Goal: Task Accomplishment & Management: Manage account settings

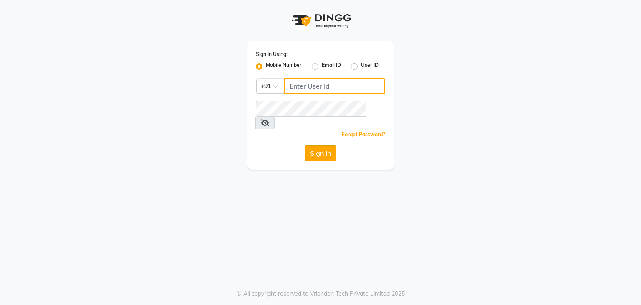
type input "7420910660"
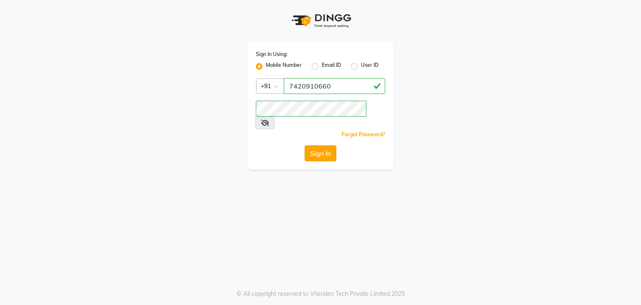
click at [318, 145] on button "Sign In" at bounding box center [321, 153] width 32 height 16
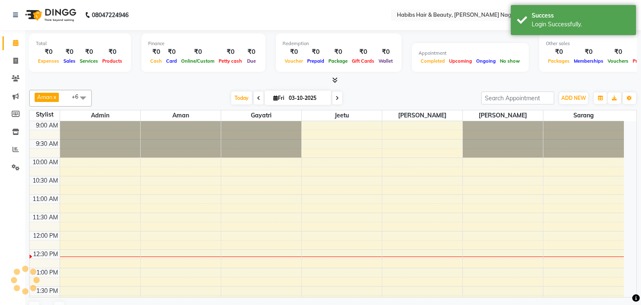
select select "en"
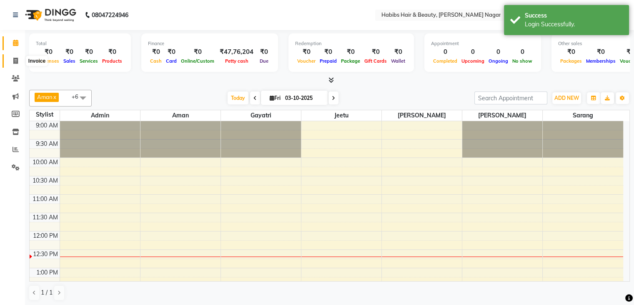
click at [15, 60] on icon at bounding box center [15, 61] width 5 height 6
select select "service"
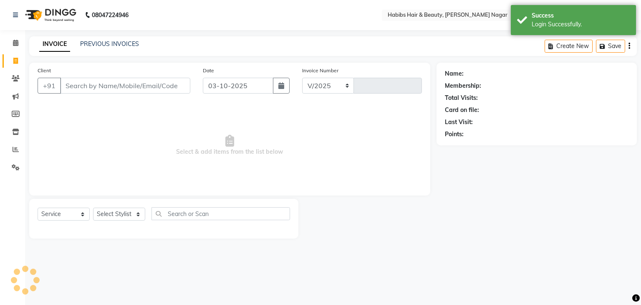
select select "3714"
type input "2573"
click at [128, 89] on input "Client" at bounding box center [125, 86] width 130 height 16
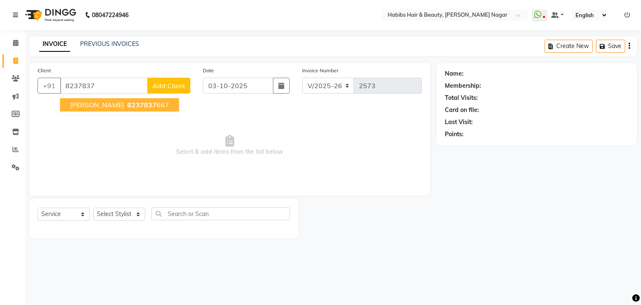
click at [127, 102] on span "8237837" at bounding box center [141, 105] width 29 height 8
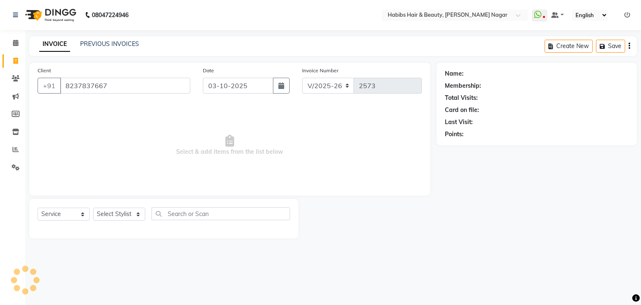
type input "8237837667"
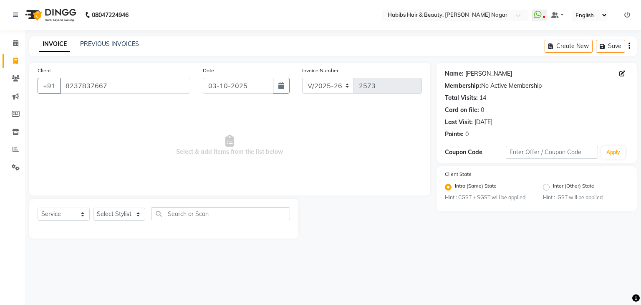
click at [476, 76] on link "Rachit Soni" at bounding box center [488, 73] width 47 height 9
drag, startPoint x: 122, startPoint y: 206, endPoint x: 124, endPoint y: 219, distance: 13.1
click at [124, 219] on div "Select Service Product Membership Package Voucher Prepaid Gift Card Select Styl…" at bounding box center [163, 219] width 269 height 40
click at [124, 219] on select "Select Stylist Admin [PERSON_NAME] [PERSON_NAME] [PERSON_NAME] [PERSON_NAME]" at bounding box center [119, 213] width 52 height 13
select select "63156"
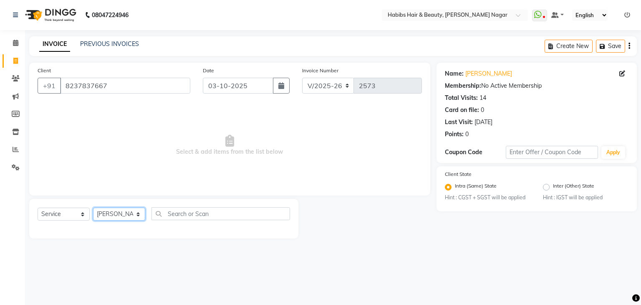
click at [93, 208] on select "Select Stylist Admin [PERSON_NAME] [PERSON_NAME] [PERSON_NAME] [PERSON_NAME]" at bounding box center [119, 213] width 52 height 13
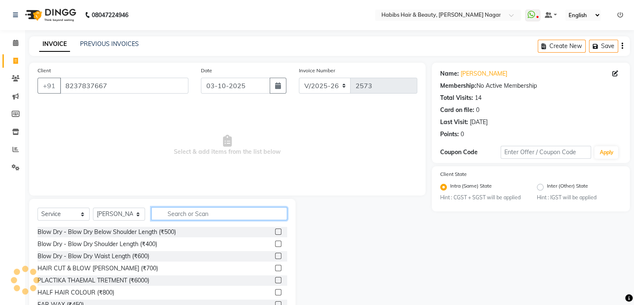
click at [194, 219] on input "text" at bounding box center [219, 213] width 136 height 13
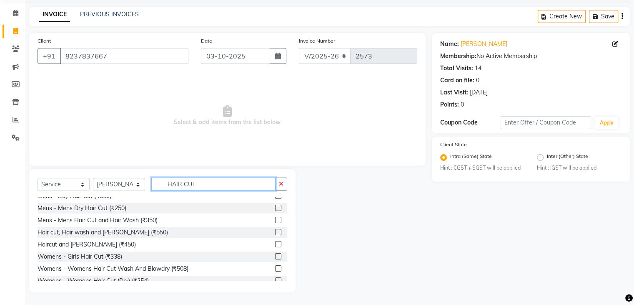
scroll to position [44, 0]
type input "HAIR CUT"
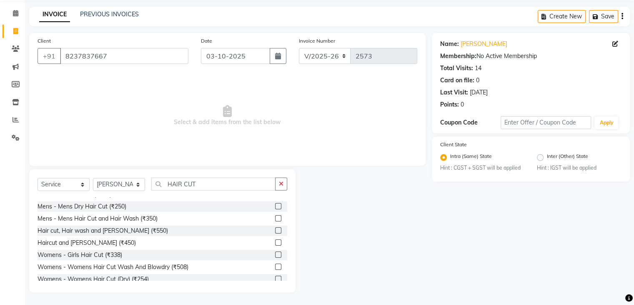
click at [275, 239] on label at bounding box center [278, 242] width 6 height 6
click at [275, 240] on input "checkbox" at bounding box center [277, 242] width 5 height 5
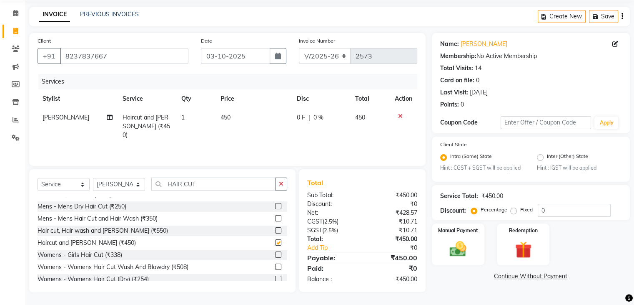
scroll to position [62, 0]
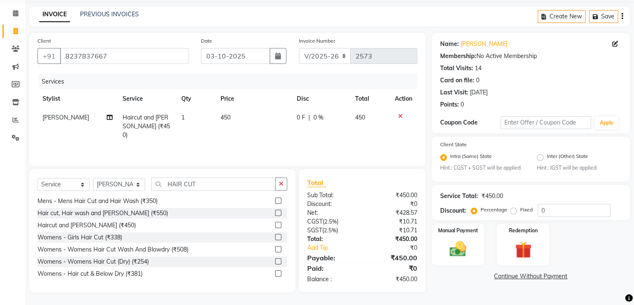
checkbox input "false"
click at [460, 252] on img at bounding box center [458, 249] width 28 height 20
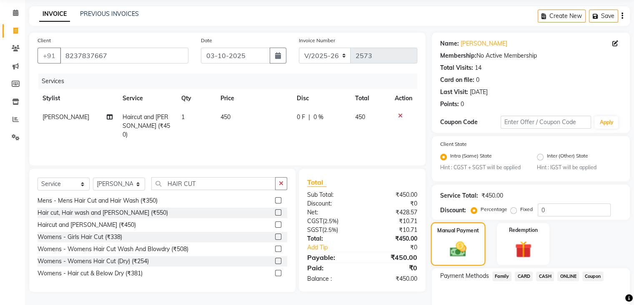
scroll to position [74, 0]
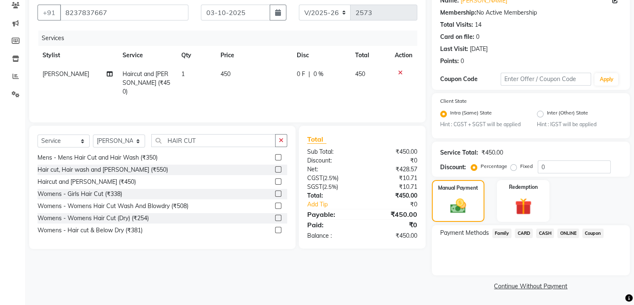
click at [574, 229] on span "ONLINE" at bounding box center [569, 233] width 22 height 10
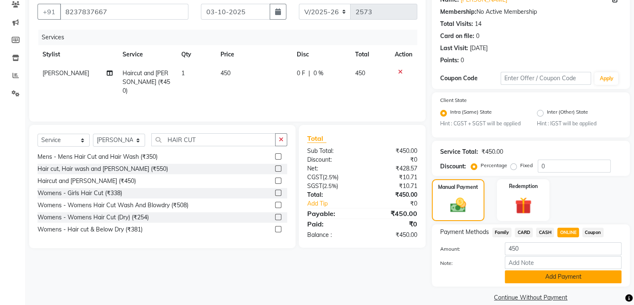
click at [559, 279] on button "Add Payment" at bounding box center [563, 276] width 117 height 13
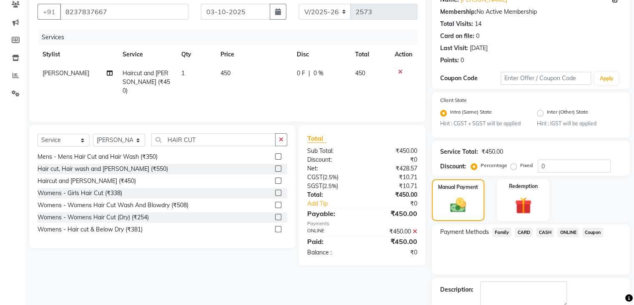
scroll to position [121, 0]
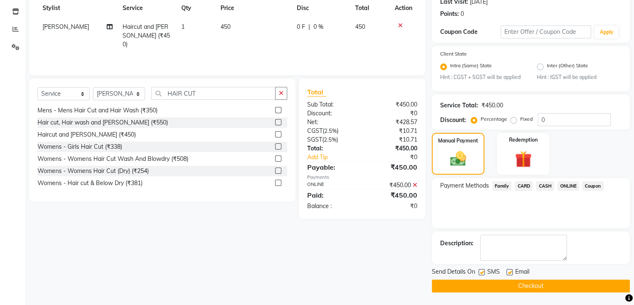
click at [553, 285] on button "Checkout" at bounding box center [531, 285] width 198 height 13
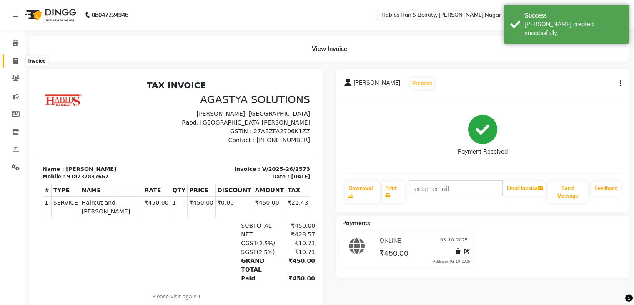
click at [8, 60] on span at bounding box center [15, 61] width 15 height 10
select select "service"
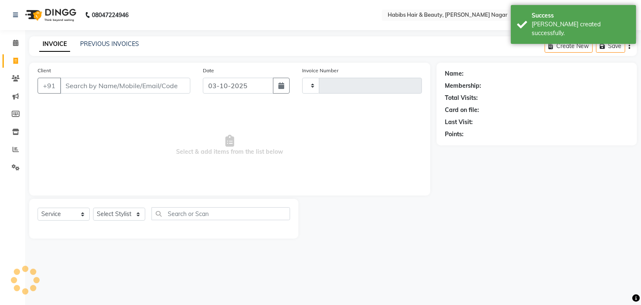
type input "2574"
select select "3714"
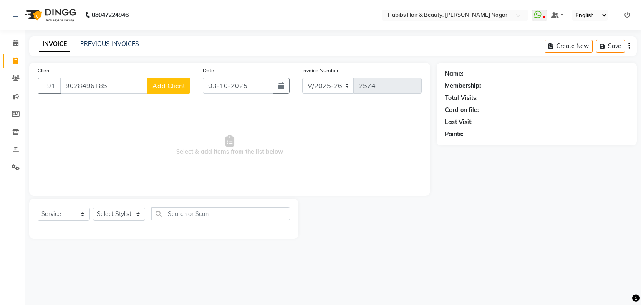
type input "9028496185"
click at [152, 77] on div "Client +91 9028496185 Add Client" at bounding box center [113, 83] width 165 height 34
click at [157, 84] on span "Add Client" at bounding box center [168, 85] width 33 height 8
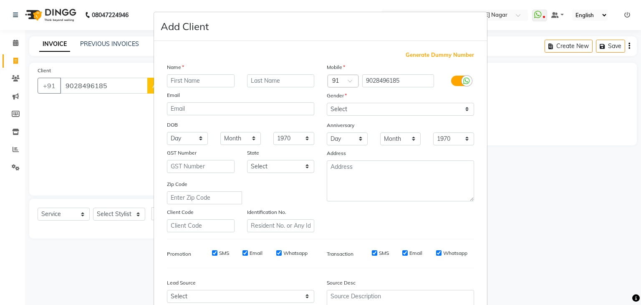
click at [174, 82] on input "text" at bounding box center [201, 80] width 68 height 13
type input "SAURABH"
click at [371, 106] on select "Select Male Female Other Prefer Not To Say" at bounding box center [400, 109] width 147 height 13
select select "male"
click at [327, 103] on select "Select Male Female Other Prefer Not To Say" at bounding box center [400, 109] width 147 height 13
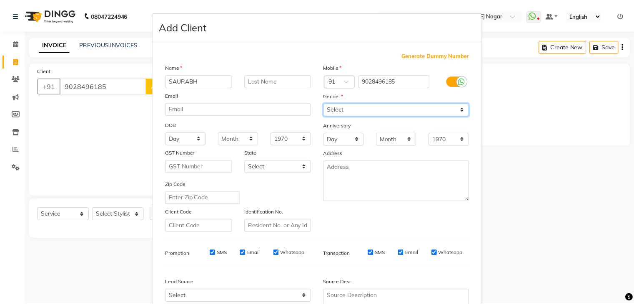
scroll to position [85, 0]
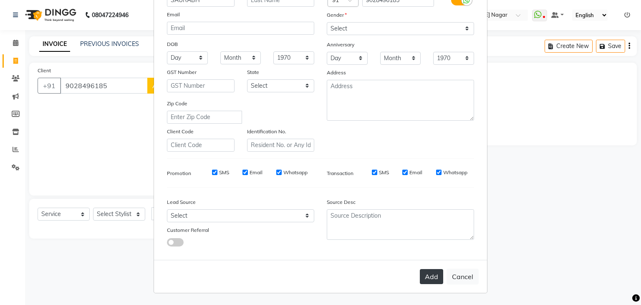
click at [430, 278] on button "Add" at bounding box center [431, 276] width 23 height 15
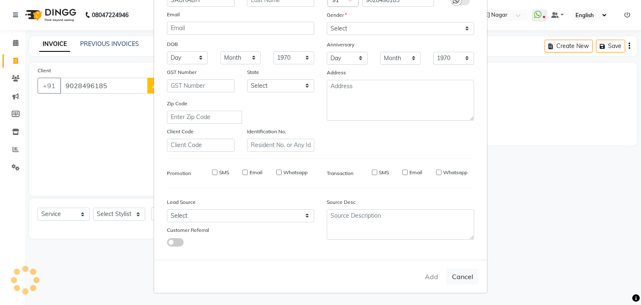
select select
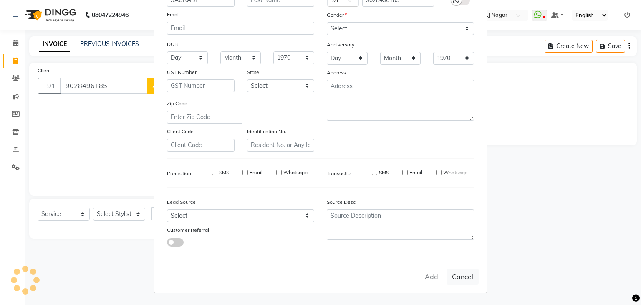
select select
checkbox input "false"
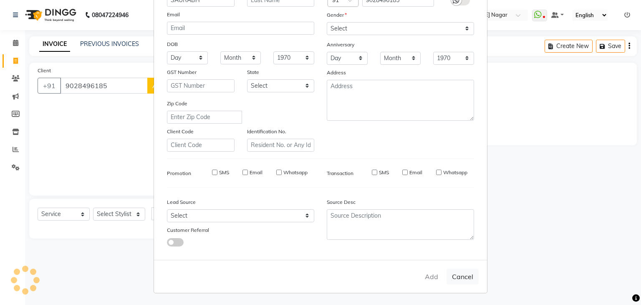
checkbox input "false"
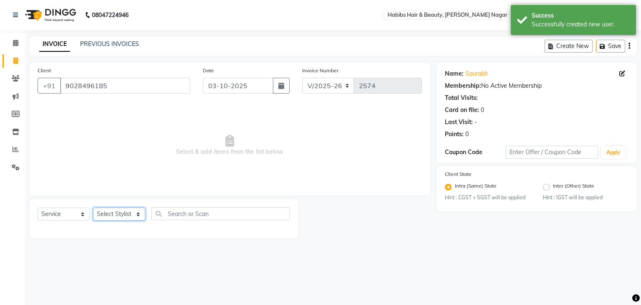
click at [135, 215] on select "Select Stylist Admin [PERSON_NAME] [PERSON_NAME] [PERSON_NAME] [PERSON_NAME]" at bounding box center [119, 213] width 52 height 13
select select "83345"
click at [93, 208] on select "Select Stylist Admin [PERSON_NAME] [PERSON_NAME] [PERSON_NAME] [PERSON_NAME]" at bounding box center [119, 213] width 52 height 13
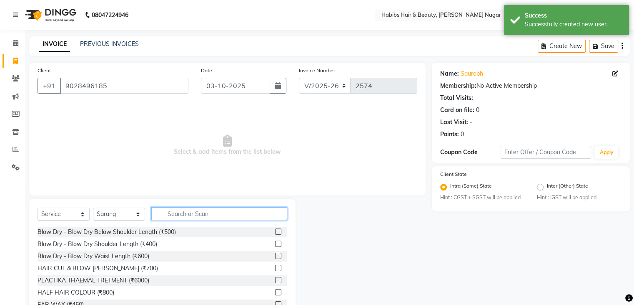
click at [180, 212] on input "text" at bounding box center [219, 213] width 136 height 13
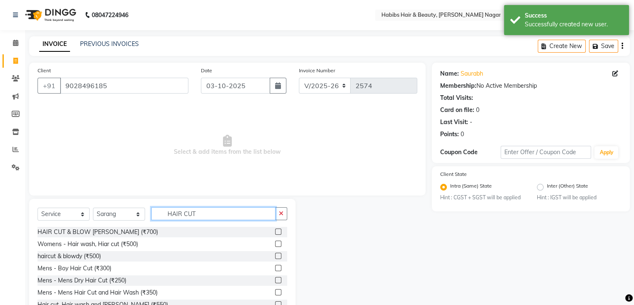
scroll to position [30, 0]
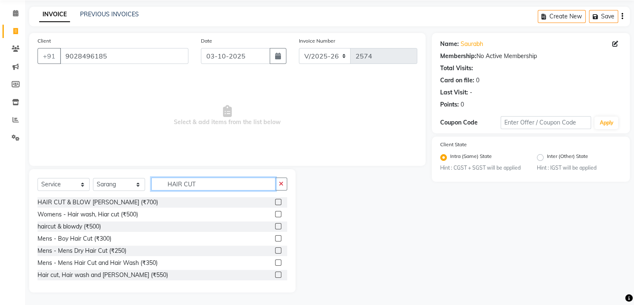
type input "HAIR CUT"
click at [275, 251] on label at bounding box center [278, 250] width 6 height 6
click at [275, 251] on input "checkbox" at bounding box center [277, 250] width 5 height 5
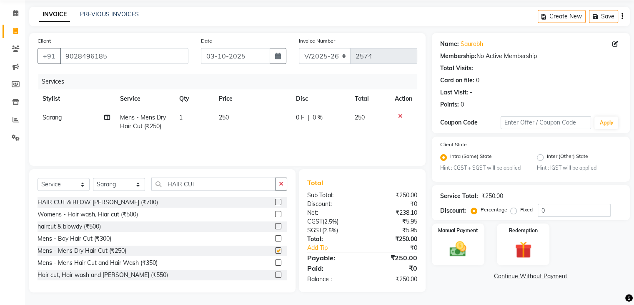
checkbox input "false"
click at [459, 250] on img at bounding box center [458, 249] width 28 height 20
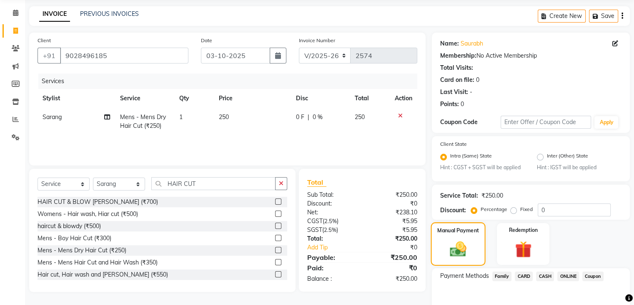
scroll to position [74, 0]
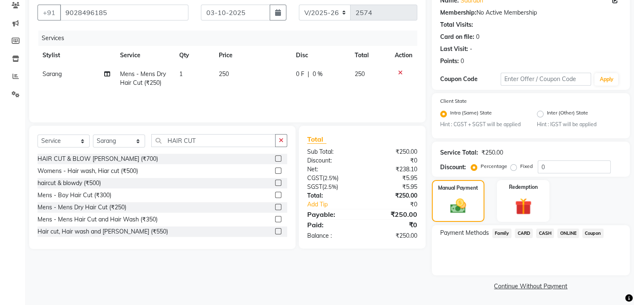
click at [569, 231] on span "ONLINE" at bounding box center [569, 233] width 22 height 10
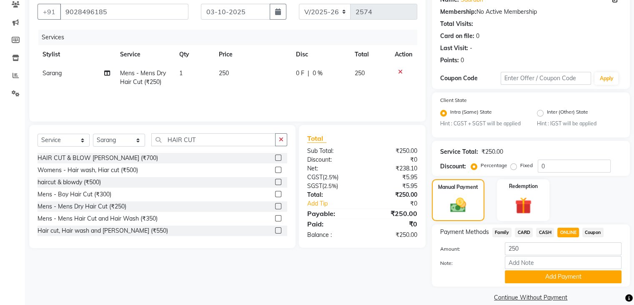
scroll to position [87, 0]
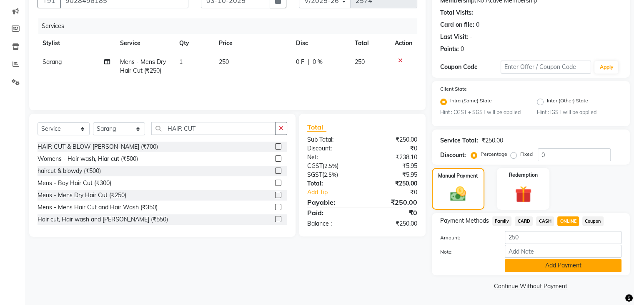
click at [555, 263] on button "Add Payment" at bounding box center [563, 265] width 117 height 13
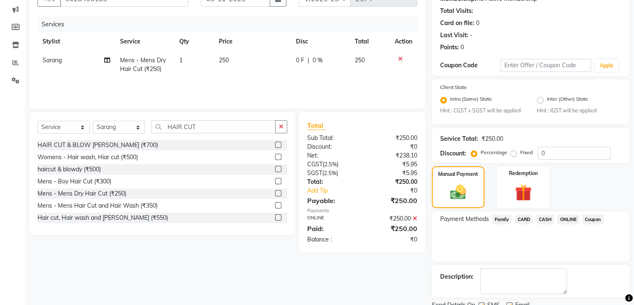
scroll to position [121, 0]
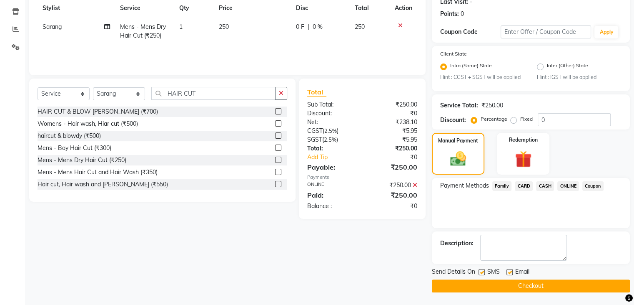
click at [549, 285] on button "Checkout" at bounding box center [531, 285] width 198 height 13
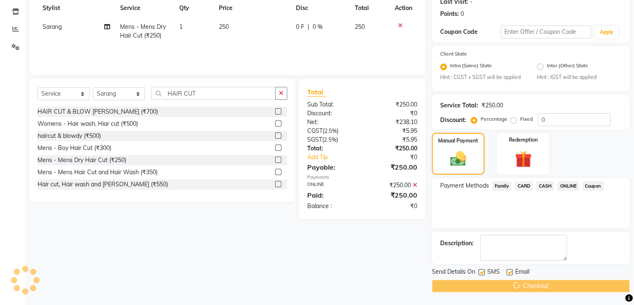
scroll to position [0, 0]
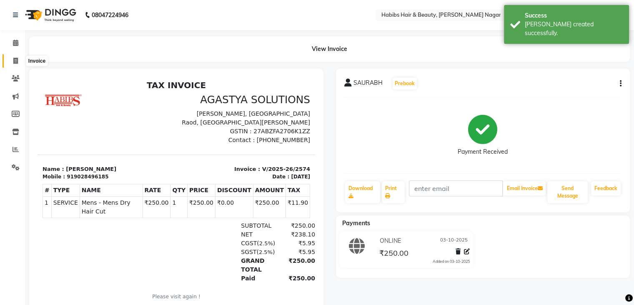
click at [16, 61] on icon at bounding box center [15, 61] width 5 height 6
select select "service"
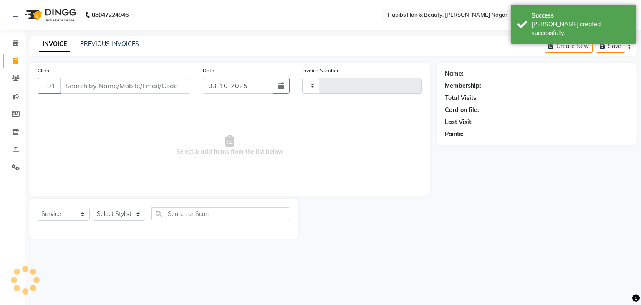
type input "2575"
select select "3714"
click at [73, 83] on input "Client" at bounding box center [125, 86] width 130 height 16
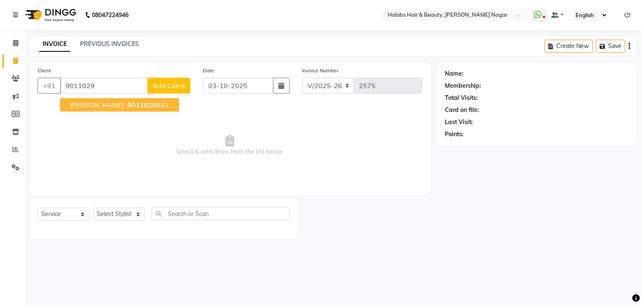
click at [103, 106] on span "KANHA AGRAWAL" at bounding box center [97, 105] width 54 height 8
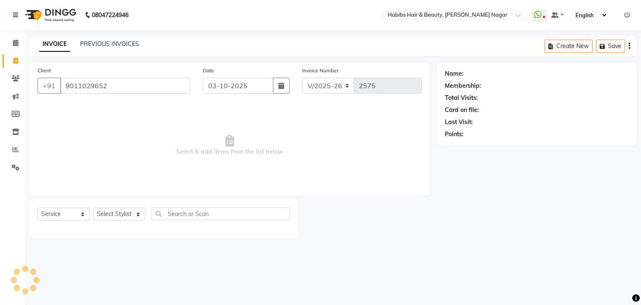
type input "9011029652"
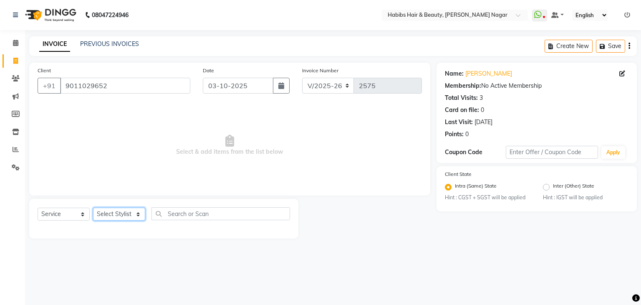
click at [125, 216] on select "Select Stylist Admin [PERSON_NAME] [PERSON_NAME] [PERSON_NAME] [PERSON_NAME]" at bounding box center [119, 213] width 52 height 13
select select "83345"
click at [93, 208] on select "Select Stylist Admin [PERSON_NAME] [PERSON_NAME] [PERSON_NAME] [PERSON_NAME]" at bounding box center [119, 213] width 52 height 13
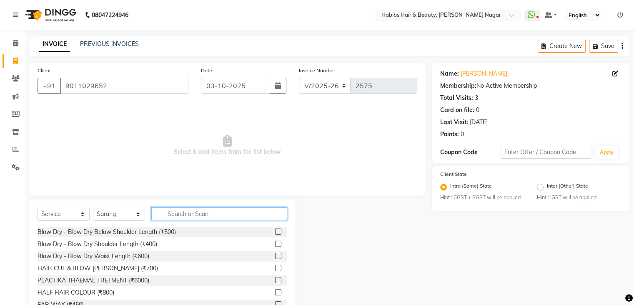
click at [183, 216] on input "text" at bounding box center [219, 213] width 136 height 13
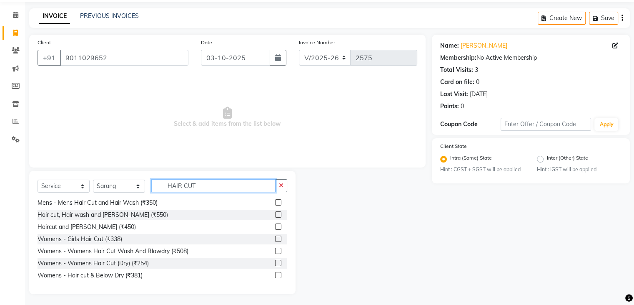
scroll to position [30, 0]
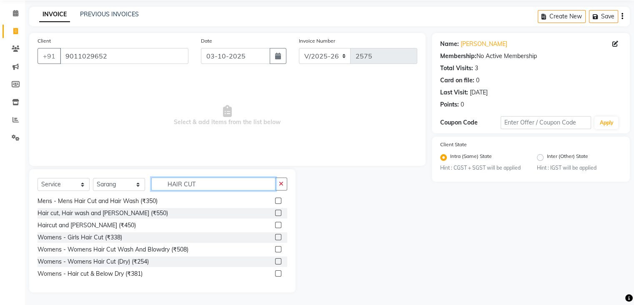
type input "HAIR CUT"
click at [275, 215] on label at bounding box center [278, 212] width 6 height 6
click at [275, 215] on input "checkbox" at bounding box center [277, 212] width 5 height 5
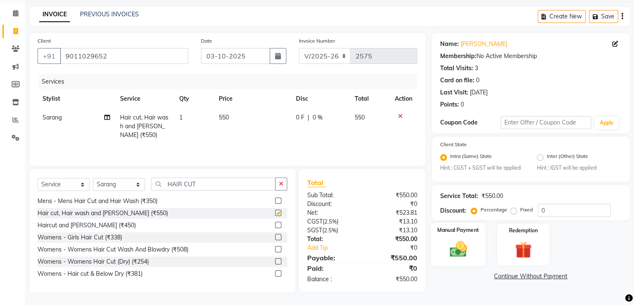
checkbox input "false"
click at [454, 254] on img at bounding box center [458, 249] width 28 height 20
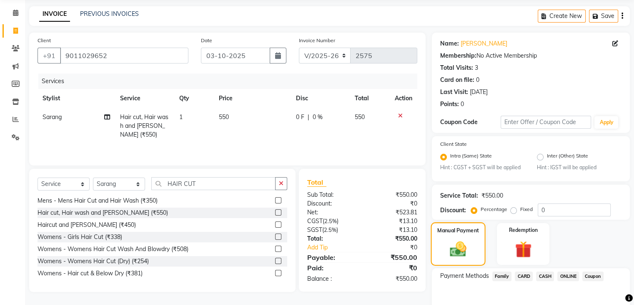
scroll to position [74, 0]
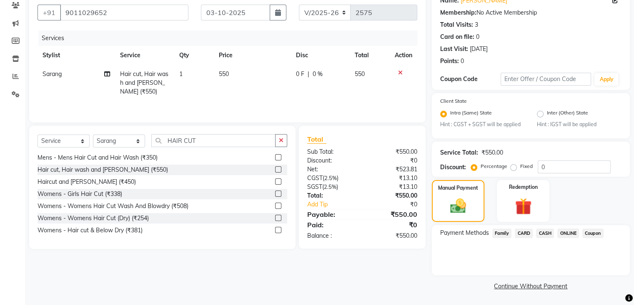
click at [571, 234] on span "ONLINE" at bounding box center [569, 233] width 22 height 10
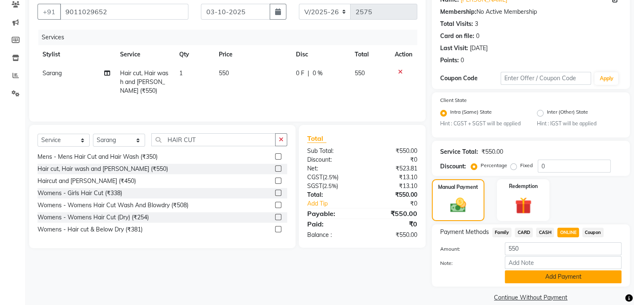
click at [557, 274] on button "Add Payment" at bounding box center [563, 276] width 117 height 13
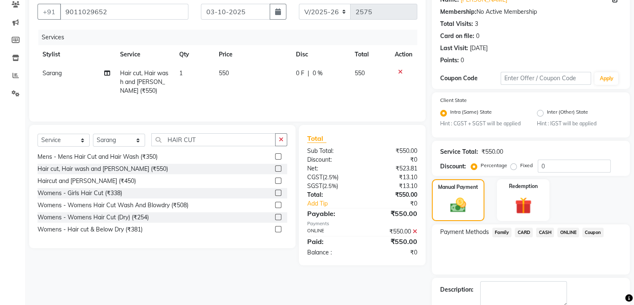
scroll to position [121, 0]
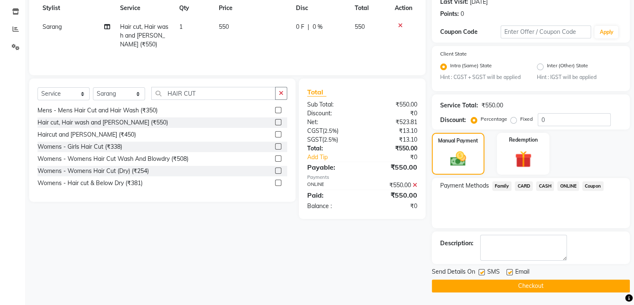
click at [554, 283] on button "Checkout" at bounding box center [531, 285] width 198 height 13
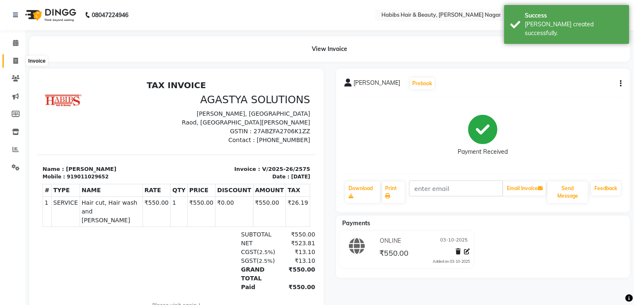
click at [17, 60] on icon at bounding box center [15, 61] width 5 height 6
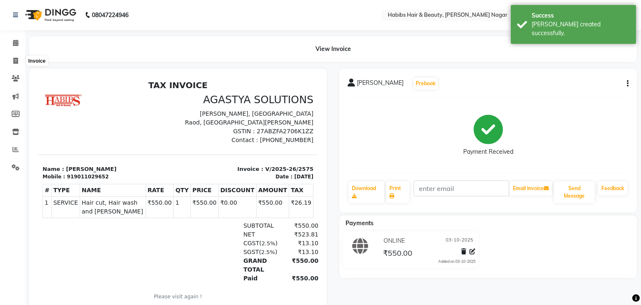
select select "service"
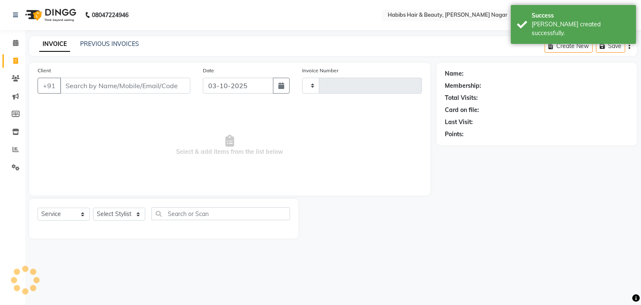
type input "2576"
select select "3714"
click at [95, 89] on input "Client" at bounding box center [125, 86] width 130 height 16
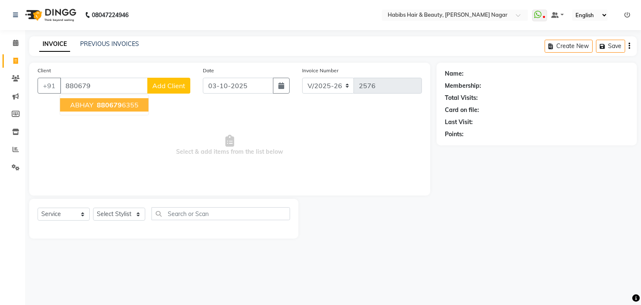
click at [88, 106] on span "ABHAY" at bounding box center [81, 105] width 23 height 8
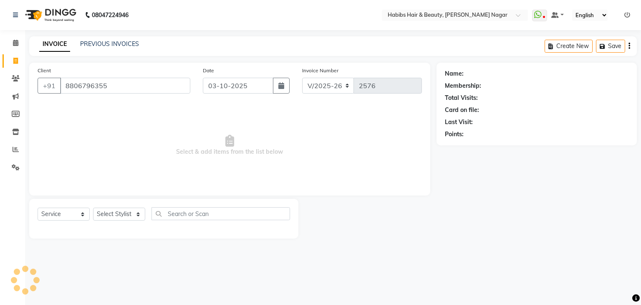
type input "8806796355"
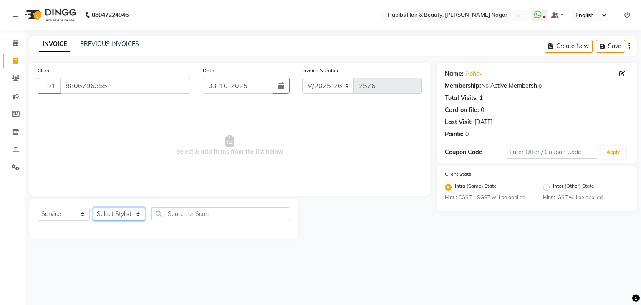
click at [125, 214] on select "Select Stylist Admin [PERSON_NAME] [PERSON_NAME] [PERSON_NAME] [PERSON_NAME]" at bounding box center [119, 213] width 52 height 13
select select "63156"
click at [93, 208] on select "Select Stylist Admin [PERSON_NAME] [PERSON_NAME] [PERSON_NAME] [PERSON_NAME]" at bounding box center [119, 213] width 52 height 13
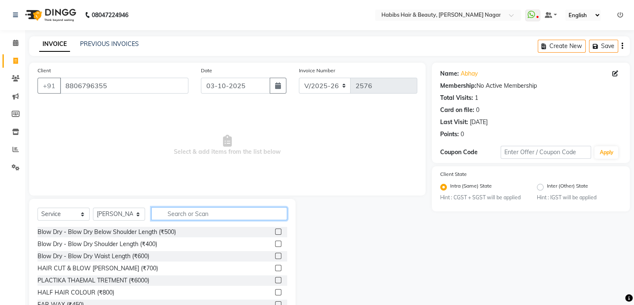
click at [188, 215] on input "text" at bounding box center [219, 213] width 136 height 13
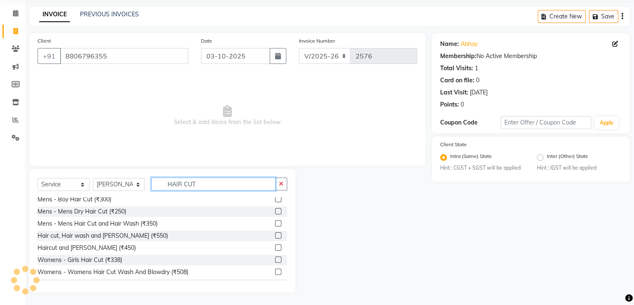
scroll to position [40, 0]
type input "HAIR CUT"
click at [275, 247] on label at bounding box center [278, 247] width 6 height 6
click at [275, 247] on input "checkbox" at bounding box center [277, 246] width 5 height 5
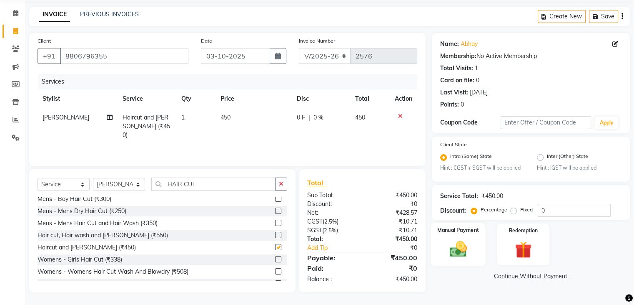
checkbox input "false"
click at [457, 242] on img at bounding box center [458, 249] width 28 height 20
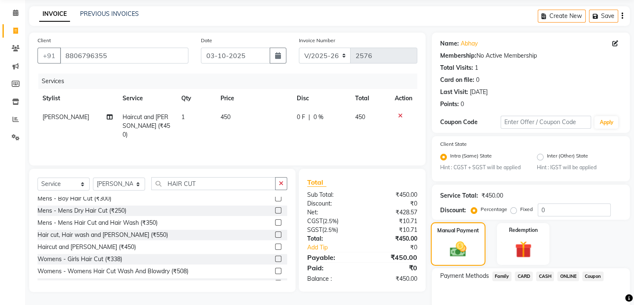
scroll to position [74, 0]
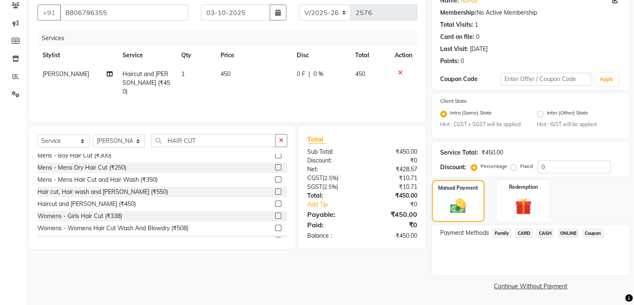
click at [566, 234] on span "ONLINE" at bounding box center [569, 233] width 22 height 10
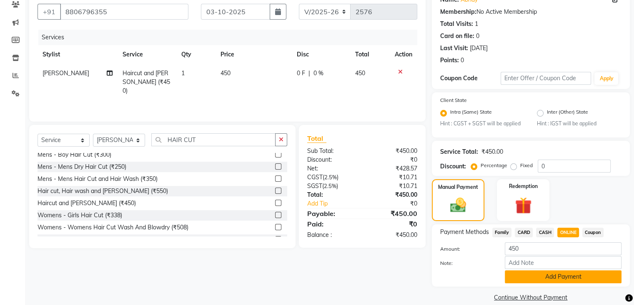
click at [554, 282] on button "Add Payment" at bounding box center [563, 276] width 117 height 13
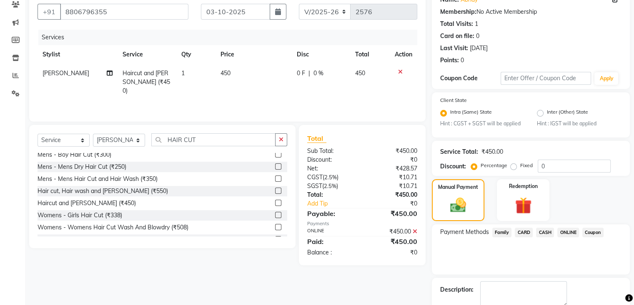
scroll to position [121, 0]
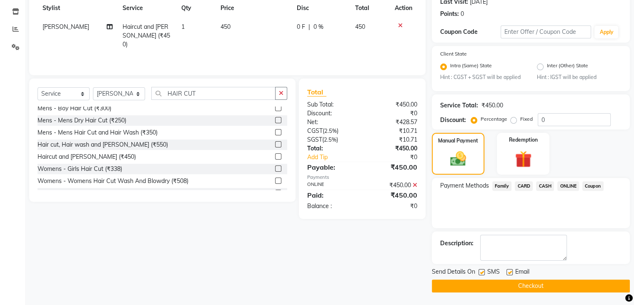
click at [550, 286] on button "Checkout" at bounding box center [531, 285] width 198 height 13
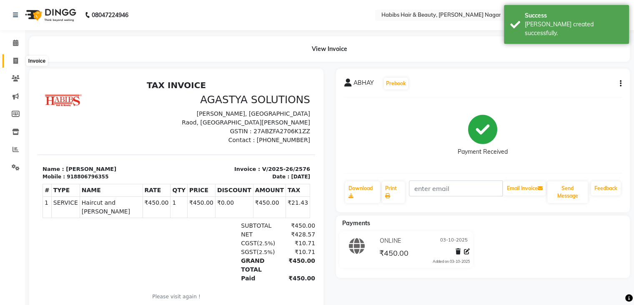
click at [18, 59] on span at bounding box center [15, 61] width 15 height 10
select select "service"
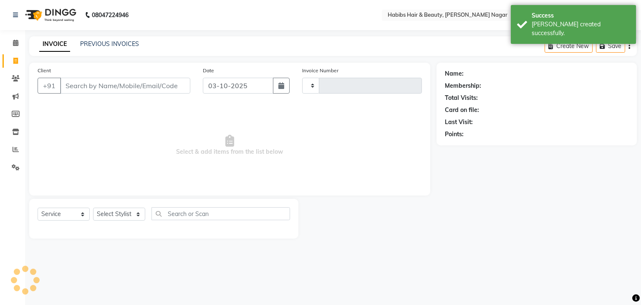
type input "2577"
click at [78, 86] on input "Client" at bounding box center [125, 86] width 130 height 16
select select "3714"
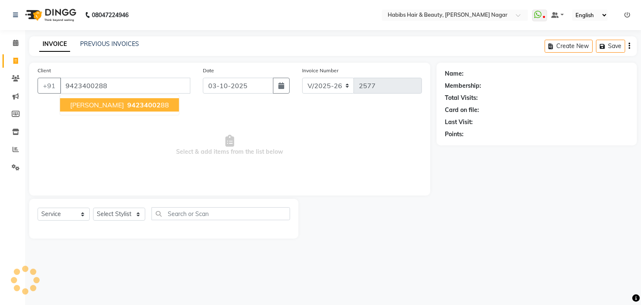
type input "9423400288"
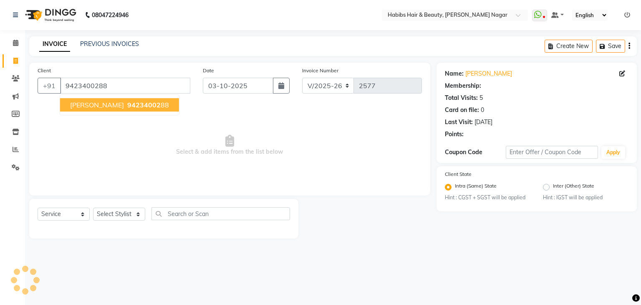
click at [73, 106] on span "HIREN" at bounding box center [97, 105] width 54 height 8
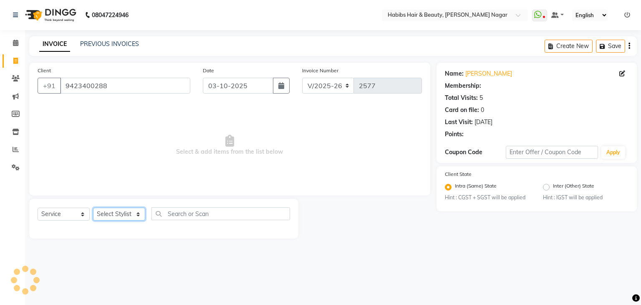
click at [118, 217] on select "Select Stylist Admin [PERSON_NAME] [PERSON_NAME] [PERSON_NAME] [PERSON_NAME]" at bounding box center [119, 213] width 52 height 13
select select "31656"
click at [93, 208] on select "Select Stylist Admin [PERSON_NAME] [PERSON_NAME] [PERSON_NAME] [PERSON_NAME]" at bounding box center [119, 213] width 52 height 13
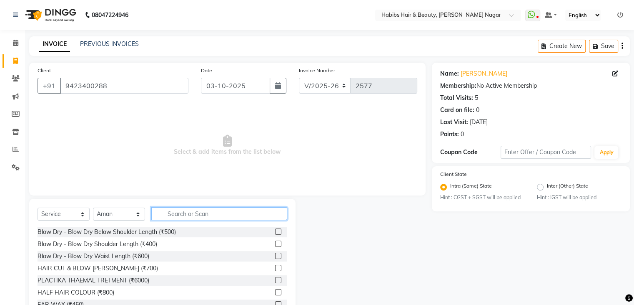
click at [207, 215] on input "text" at bounding box center [219, 213] width 136 height 13
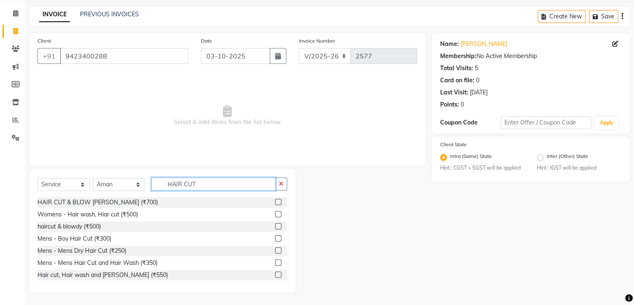
scroll to position [41, 0]
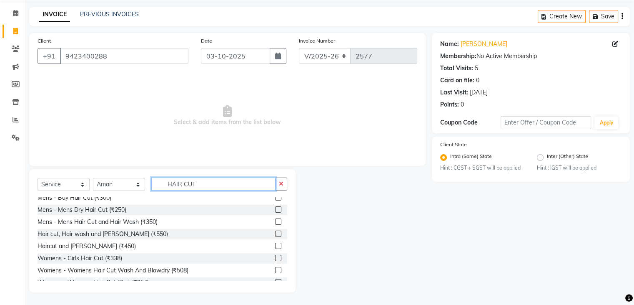
type input "HAIR CUT"
click at [275, 246] on label at bounding box center [278, 245] width 6 height 6
click at [275, 246] on input "checkbox" at bounding box center [277, 245] width 5 height 5
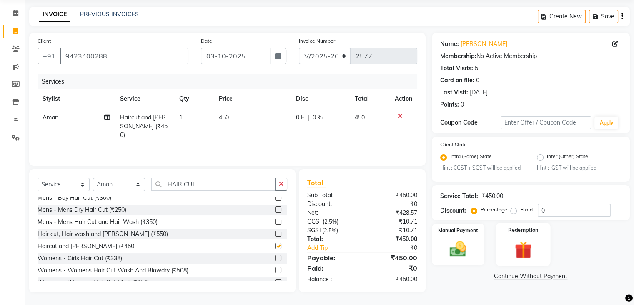
checkbox input "false"
click at [452, 253] on img at bounding box center [458, 249] width 28 height 20
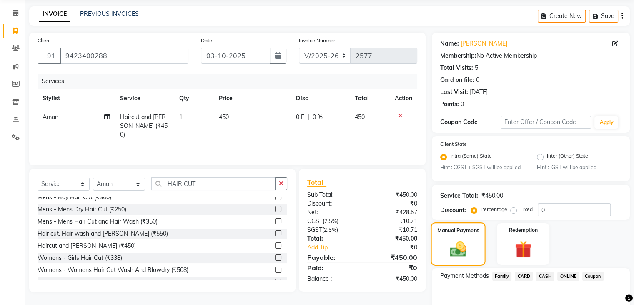
scroll to position [74, 0]
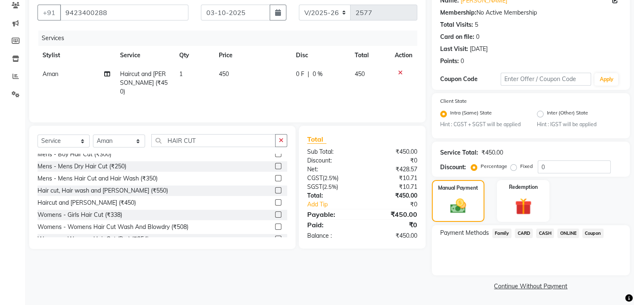
click at [569, 236] on span "ONLINE" at bounding box center [569, 233] width 22 height 10
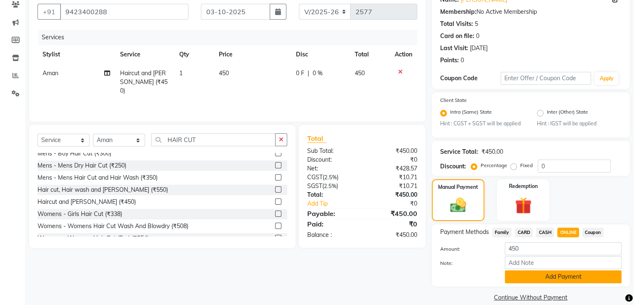
click at [568, 282] on button "Add Payment" at bounding box center [563, 276] width 117 height 13
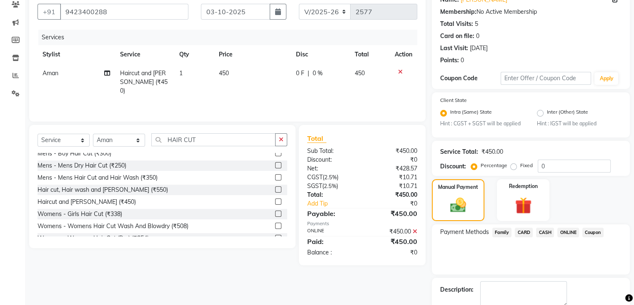
scroll to position [121, 0]
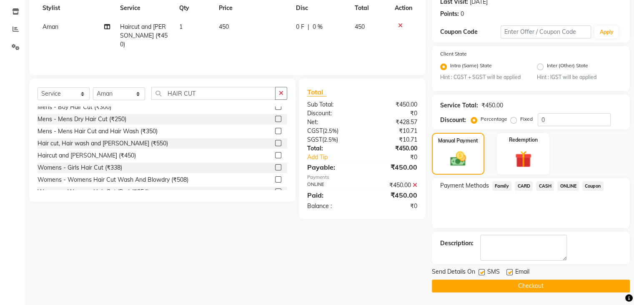
click at [568, 282] on button "Checkout" at bounding box center [531, 285] width 198 height 13
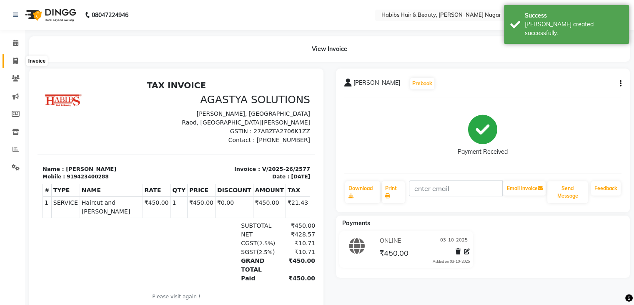
click at [12, 64] on span at bounding box center [15, 61] width 15 height 10
select select "service"
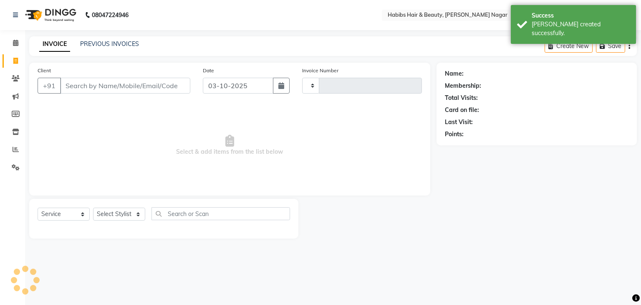
type input "2578"
select select "3714"
click at [84, 87] on input "Client" at bounding box center [125, 86] width 130 height 16
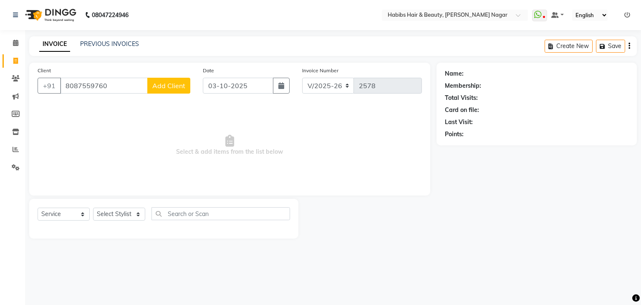
type input "8087559760"
click at [163, 86] on span "Add Client" at bounding box center [168, 85] width 33 height 8
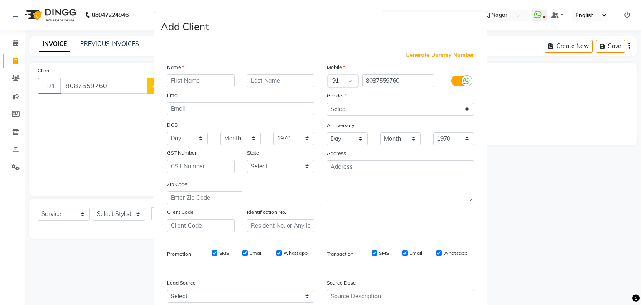
click at [176, 83] on input "text" at bounding box center [201, 80] width 68 height 13
type input "AFZAL"
click at [349, 114] on select "Select Male Female Other Prefer Not To Say" at bounding box center [400, 109] width 147 height 13
select select "male"
click at [327, 103] on select "Select Male Female Other Prefer Not To Say" at bounding box center [400, 109] width 147 height 13
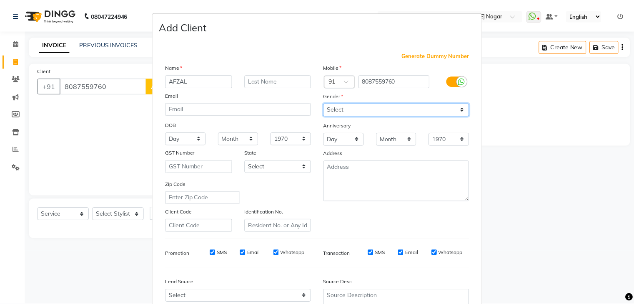
scroll to position [85, 0]
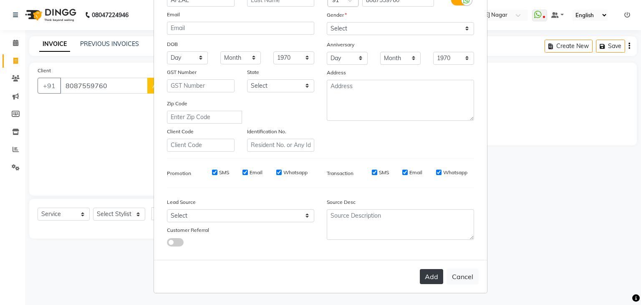
click at [436, 274] on button "Add" at bounding box center [431, 276] width 23 height 15
select select
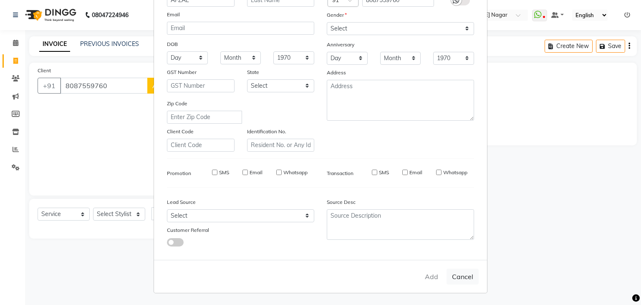
select select
checkbox input "false"
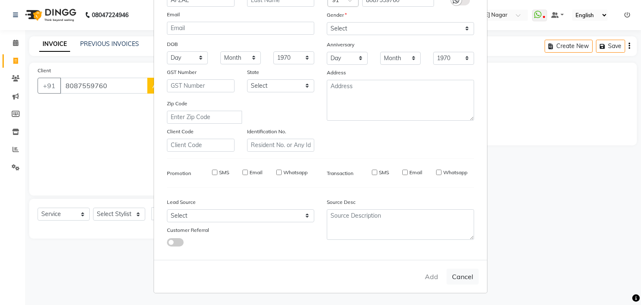
checkbox input "false"
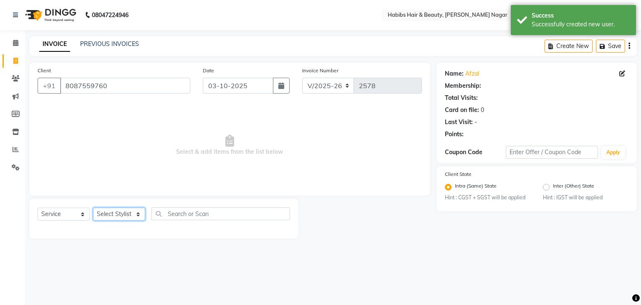
click at [130, 217] on select "Select Stylist Admin [PERSON_NAME] [PERSON_NAME] [PERSON_NAME] [PERSON_NAME]" at bounding box center [119, 213] width 52 height 13
select select "17878"
click at [93, 208] on select "Select Stylist Admin [PERSON_NAME] [PERSON_NAME] [PERSON_NAME] [PERSON_NAME]" at bounding box center [119, 213] width 52 height 13
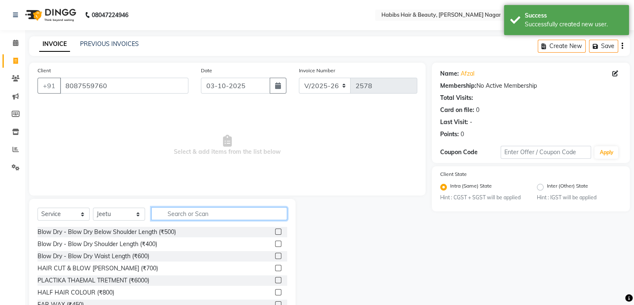
click at [206, 214] on input "text" at bounding box center [219, 213] width 136 height 13
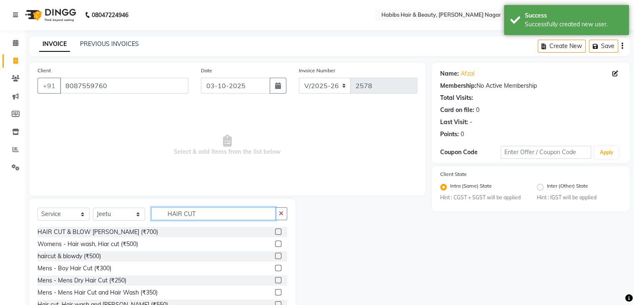
scroll to position [30, 0]
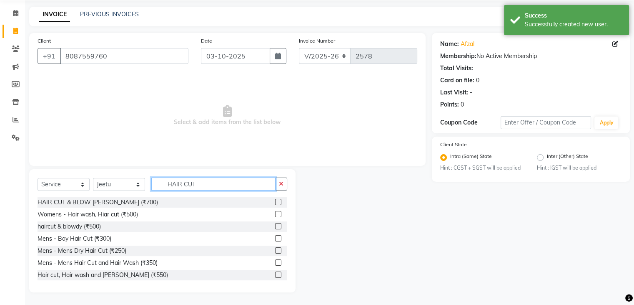
type input "HAIR CUT"
click at [275, 250] on label at bounding box center [278, 250] width 6 height 6
click at [275, 250] on input "checkbox" at bounding box center [277, 250] width 5 height 5
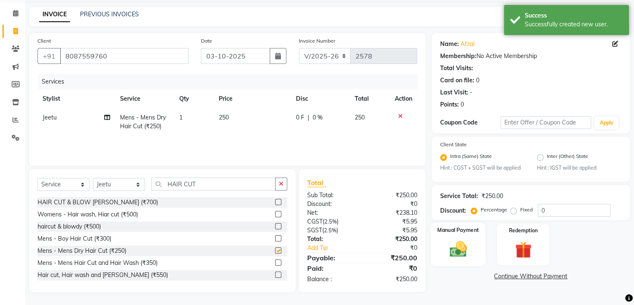
checkbox input "false"
click at [456, 247] on img at bounding box center [458, 249] width 28 height 20
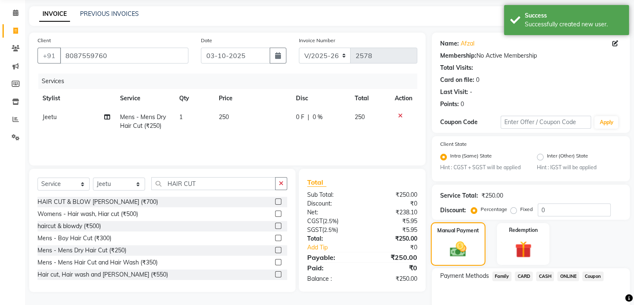
scroll to position [74, 0]
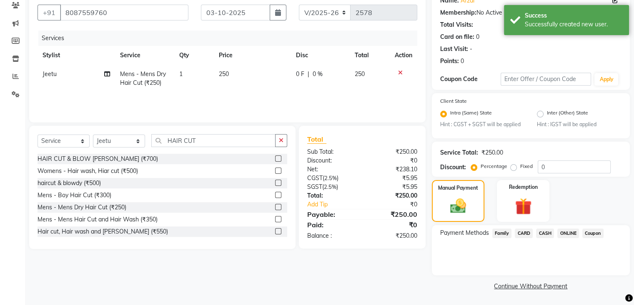
click at [567, 232] on span "ONLINE" at bounding box center [569, 233] width 22 height 10
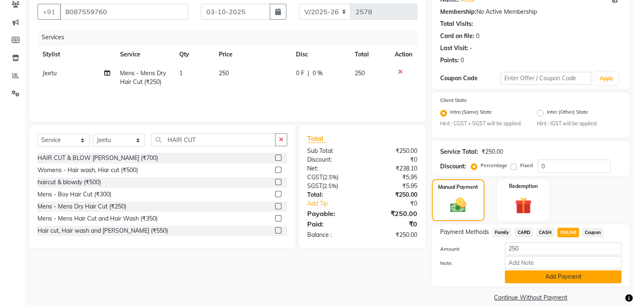
click at [564, 279] on button "Add Payment" at bounding box center [563, 276] width 117 height 13
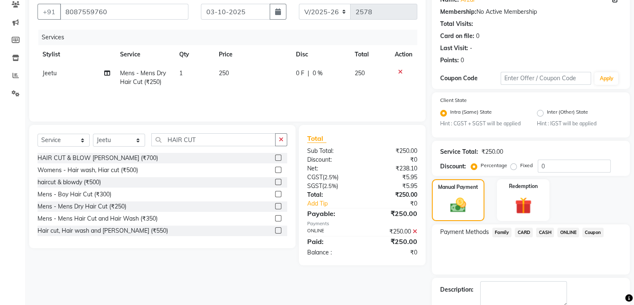
scroll to position [121, 0]
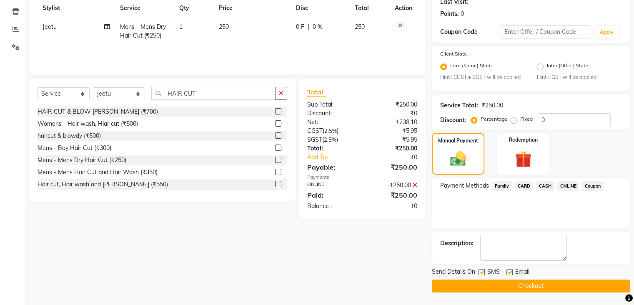
click at [557, 282] on button "Checkout" at bounding box center [531, 285] width 198 height 13
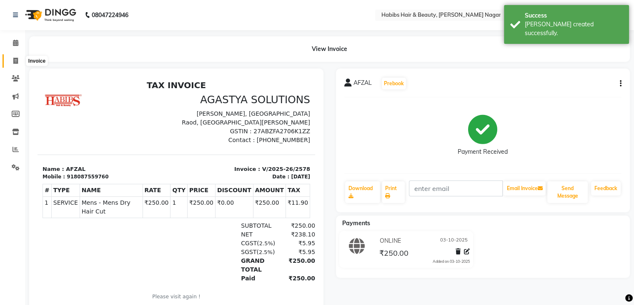
click at [12, 64] on span at bounding box center [15, 61] width 15 height 10
select select "service"
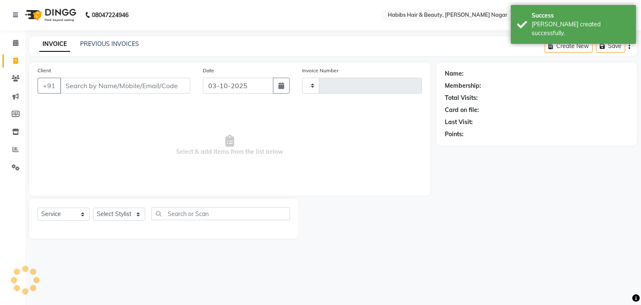
type input "2579"
select select "3714"
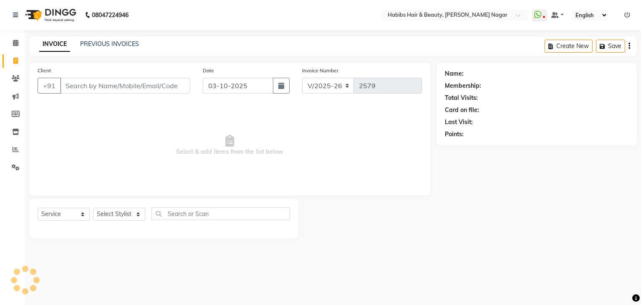
click at [91, 86] on input "Client" at bounding box center [125, 86] width 130 height 16
type input "9960075415"
click at [169, 83] on span "Add Client" at bounding box center [168, 85] width 33 height 8
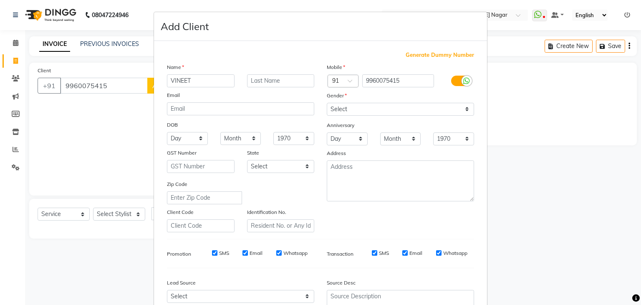
type input "VINEET"
click at [287, 82] on input "text" at bounding box center [281, 80] width 68 height 13
type input "JAISWAL"
click at [330, 106] on select "Select Male Female Other Prefer Not To Say" at bounding box center [400, 109] width 147 height 13
select select "male"
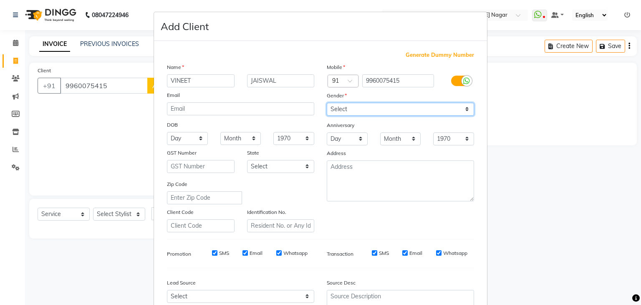
click at [327, 103] on select "Select Male Female Other Prefer Not To Say" at bounding box center [400, 109] width 147 height 13
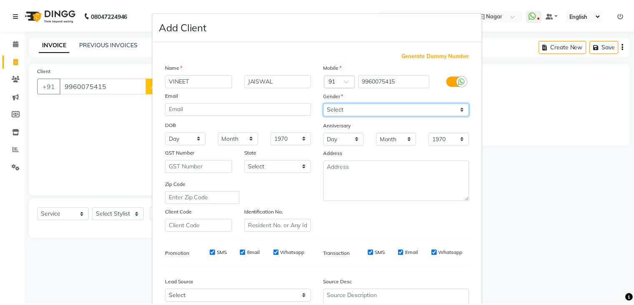
scroll to position [85, 0]
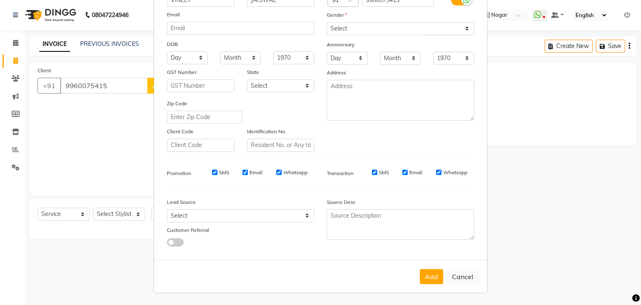
click at [427, 286] on div "Add Cancel" at bounding box center [320, 275] width 333 height 33
click at [427, 276] on button "Add" at bounding box center [431, 276] width 23 height 15
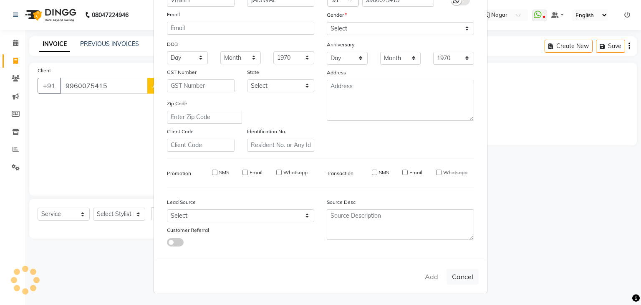
select select
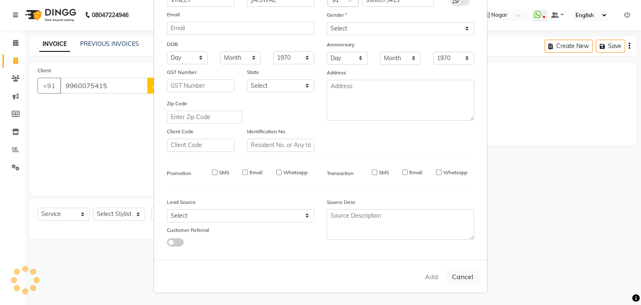
select select
checkbox input "false"
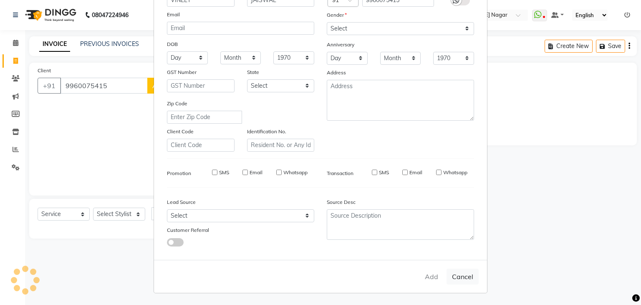
checkbox input "false"
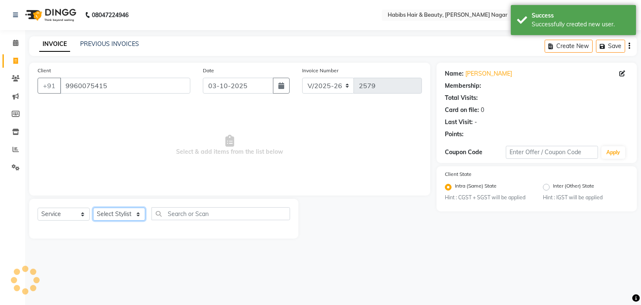
click at [138, 208] on select "Select Stylist Admin [PERSON_NAME] [PERSON_NAME] [PERSON_NAME] [PERSON_NAME]" at bounding box center [119, 213] width 52 height 13
select select "83345"
click at [93, 208] on select "Select Stylist Admin [PERSON_NAME] [PERSON_NAME] [PERSON_NAME] [PERSON_NAME]" at bounding box center [119, 213] width 52 height 13
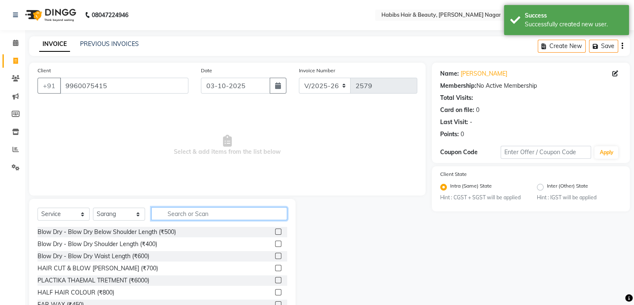
click at [170, 210] on input "text" at bounding box center [219, 213] width 136 height 13
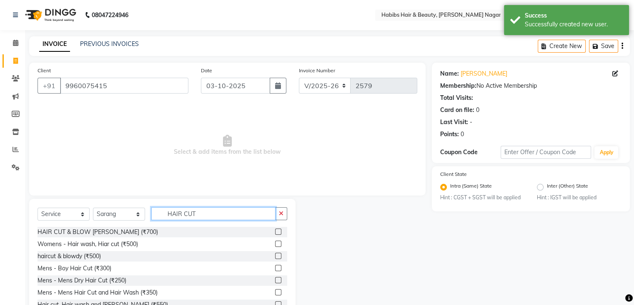
type input "HAIR CUT"
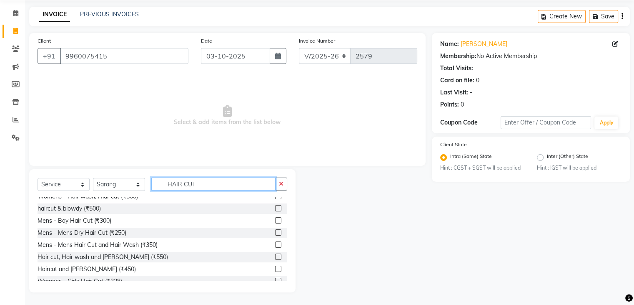
scroll to position [20, 0]
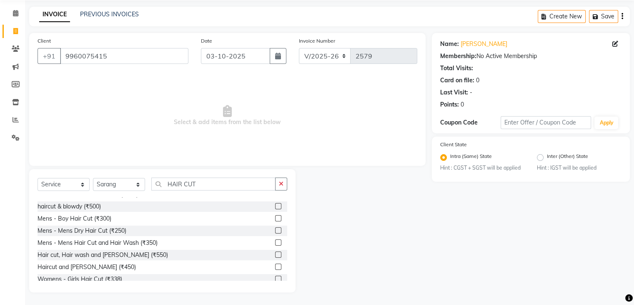
click at [275, 241] on label at bounding box center [278, 242] width 6 height 6
click at [275, 241] on input "checkbox" at bounding box center [277, 242] width 5 height 5
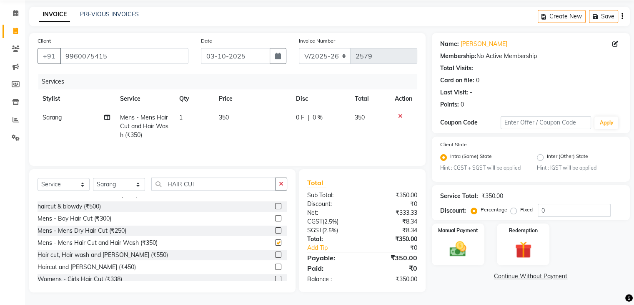
checkbox input "false"
click at [275, 254] on label at bounding box center [278, 254] width 6 height 6
click at [275, 254] on input "checkbox" at bounding box center [277, 254] width 5 height 5
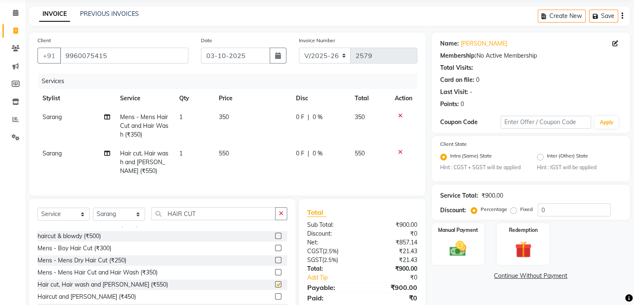
checkbox input "false"
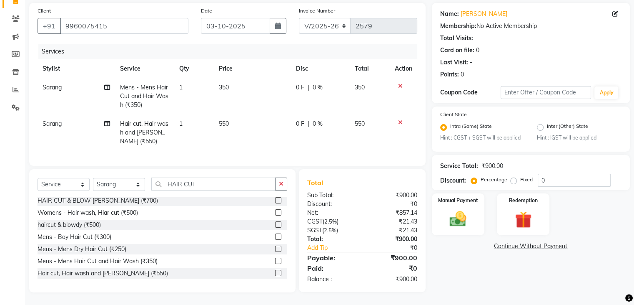
scroll to position [0, 0]
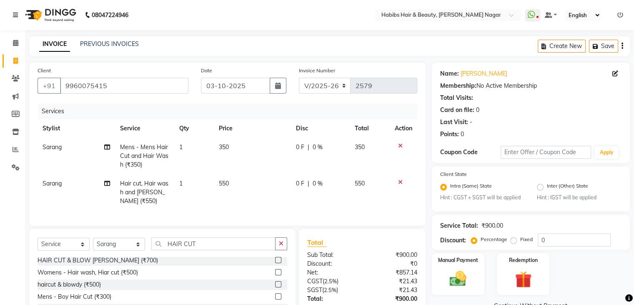
click at [400, 181] on icon at bounding box center [400, 182] width 5 height 6
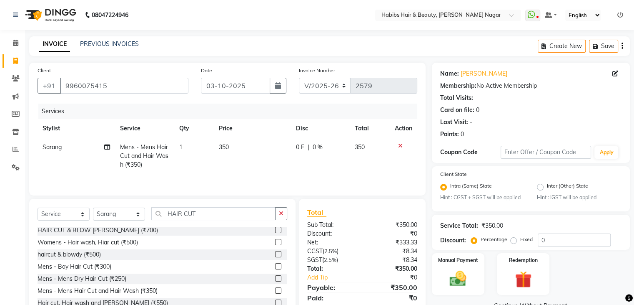
scroll to position [30, 0]
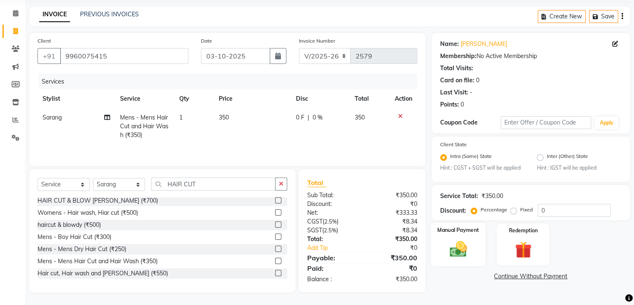
click at [465, 247] on img at bounding box center [458, 249] width 28 height 20
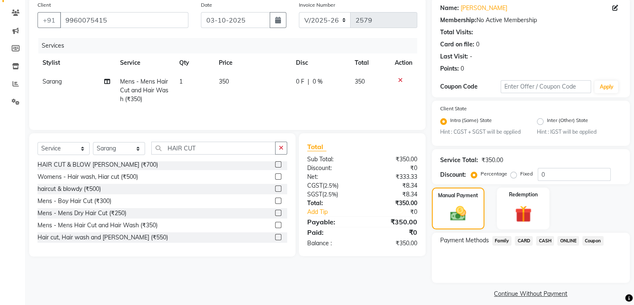
scroll to position [66, 0]
click at [571, 241] on span "ONLINE" at bounding box center [569, 240] width 22 height 10
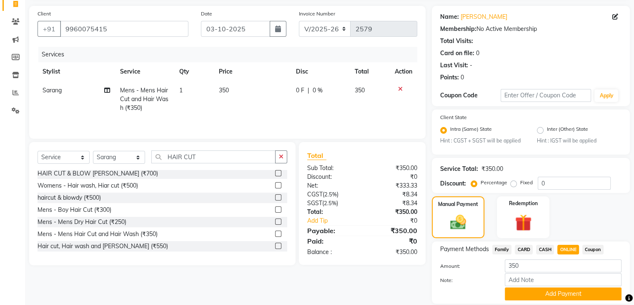
scroll to position [87, 0]
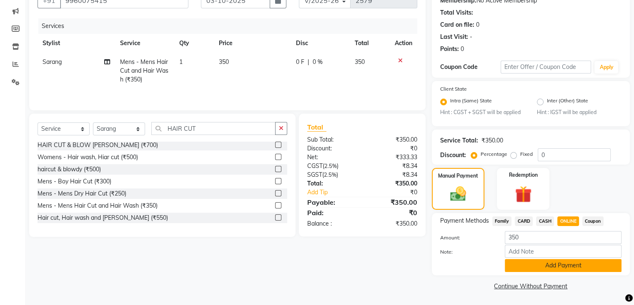
click at [513, 264] on button "Add Payment" at bounding box center [563, 265] width 117 height 13
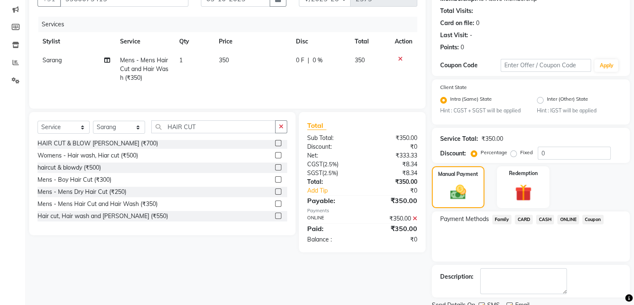
scroll to position [121, 0]
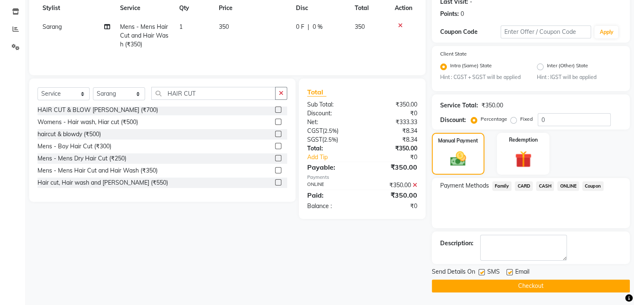
click at [512, 279] on button "Checkout" at bounding box center [531, 285] width 198 height 13
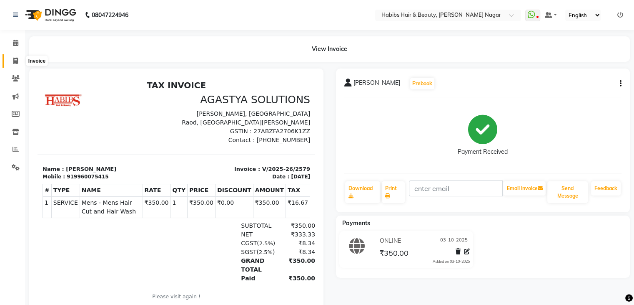
click at [13, 62] on span at bounding box center [15, 61] width 15 height 10
select select "service"
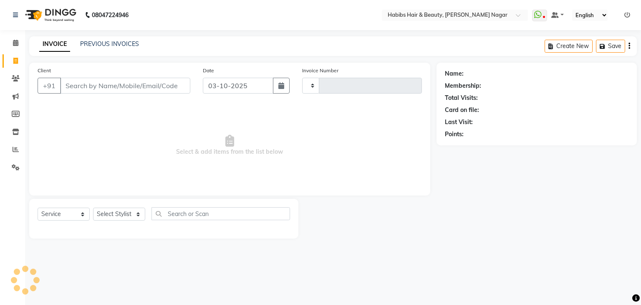
type input "2581"
select select "3714"
click at [78, 87] on input "Client" at bounding box center [125, 86] width 130 height 16
click at [78, 106] on span "Select & add items from the list below" at bounding box center [230, 144] width 384 height 83
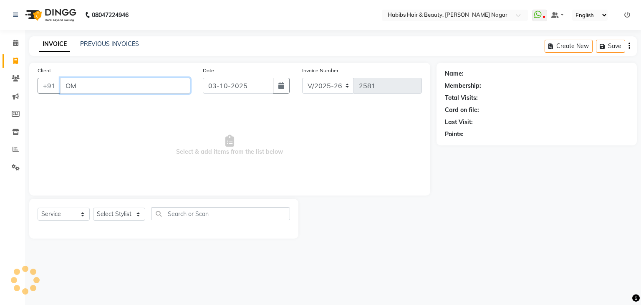
click at [85, 87] on input "OM" at bounding box center [125, 86] width 130 height 16
type input "O"
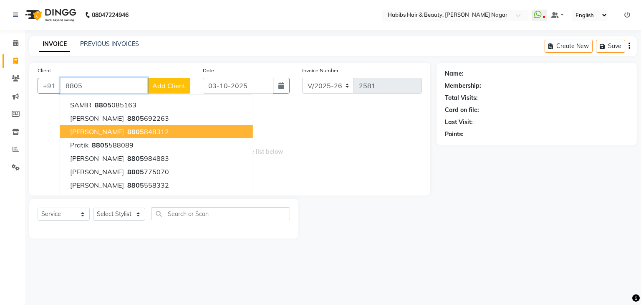
click at [126, 131] on ngb-highlight "8805 848312" at bounding box center [147, 131] width 43 height 8
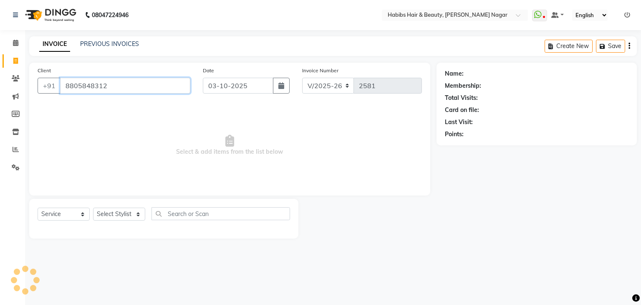
type input "8805848312"
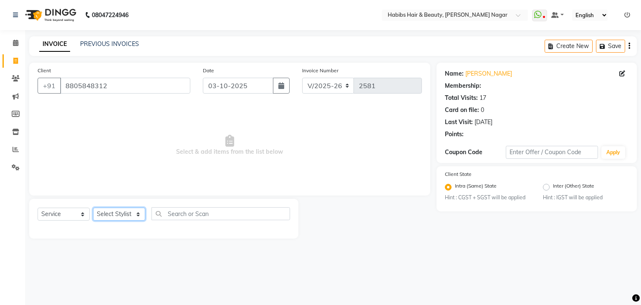
click at [124, 217] on select "Select Stylist Admin [PERSON_NAME] [PERSON_NAME] [PERSON_NAME] [PERSON_NAME]" at bounding box center [119, 213] width 52 height 13
select select "17878"
click at [93, 208] on select "Select Stylist Admin [PERSON_NAME] [PERSON_NAME] [PERSON_NAME] [PERSON_NAME]" at bounding box center [119, 213] width 52 height 13
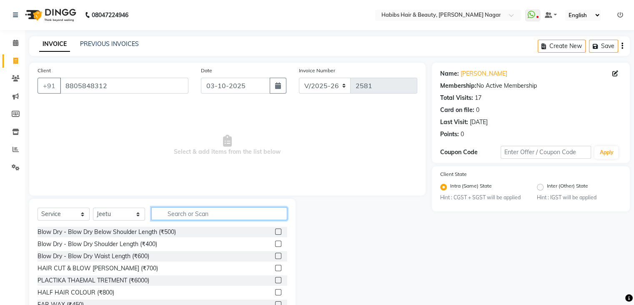
click at [174, 214] on input "text" at bounding box center [219, 213] width 136 height 13
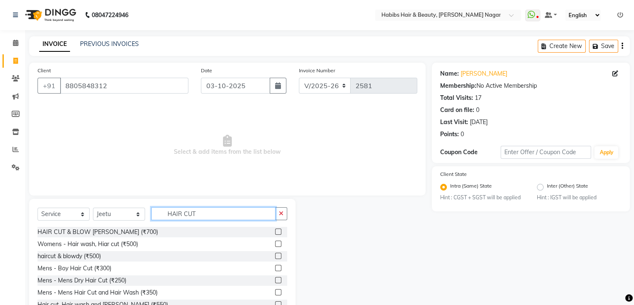
scroll to position [30, 0]
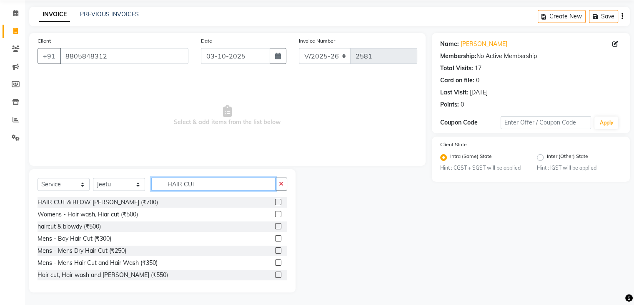
type input "HAIR CUT"
click at [275, 274] on div at bounding box center [281, 274] width 12 height 10
click at [275, 274] on label at bounding box center [278, 274] width 6 height 6
click at [275, 274] on input "checkbox" at bounding box center [277, 274] width 5 height 5
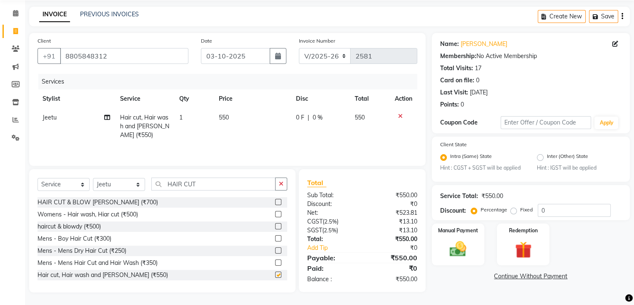
checkbox input "false"
click at [448, 255] on img at bounding box center [458, 249] width 28 height 20
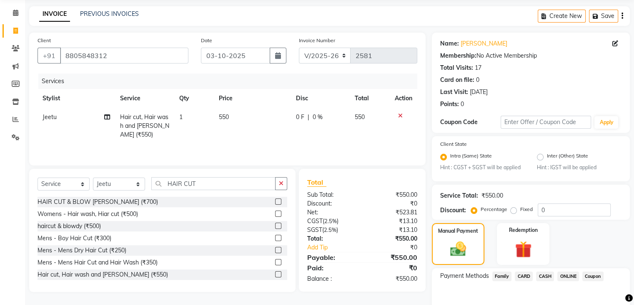
click at [541, 277] on span "CASH" at bounding box center [545, 276] width 18 height 10
click at [574, 277] on span "ONLINE" at bounding box center [569, 276] width 22 height 10
click at [512, 294] on input "550" at bounding box center [563, 292] width 117 height 13
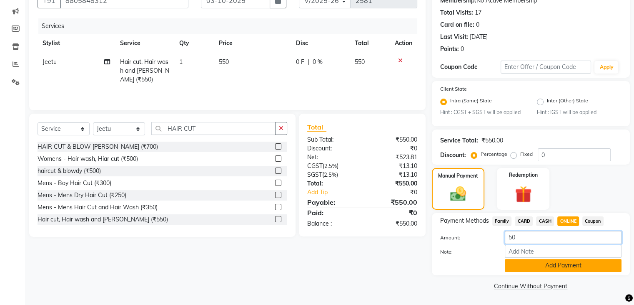
type input "50"
click at [514, 264] on button "Add Payment" at bounding box center [563, 265] width 117 height 13
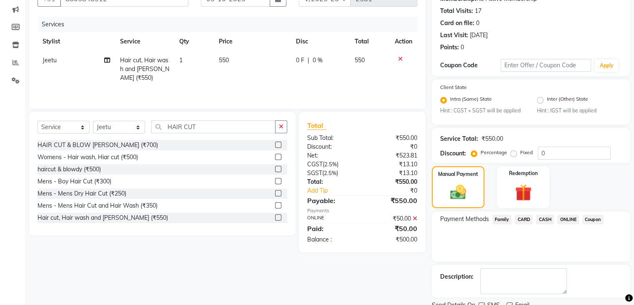
click at [544, 216] on span "CASH" at bounding box center [545, 219] width 18 height 10
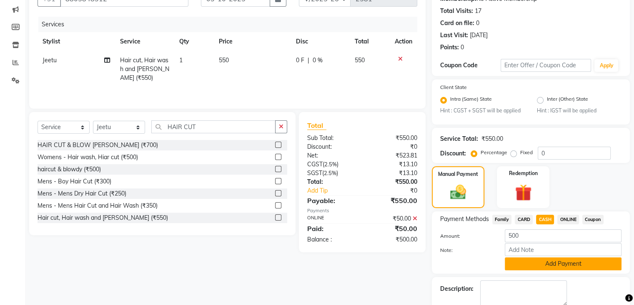
click at [540, 264] on button "Add Payment" at bounding box center [563, 263] width 117 height 13
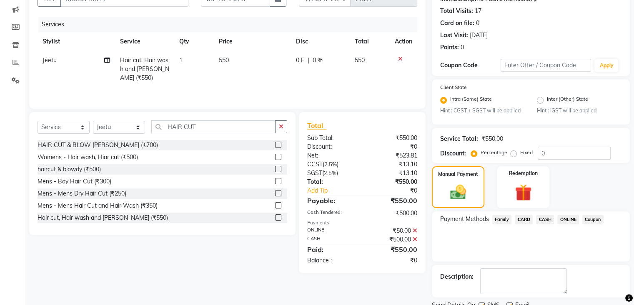
scroll to position [121, 0]
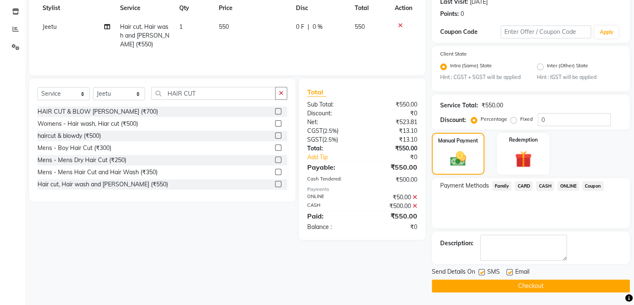
click at [533, 284] on button "Checkout" at bounding box center [531, 285] width 198 height 13
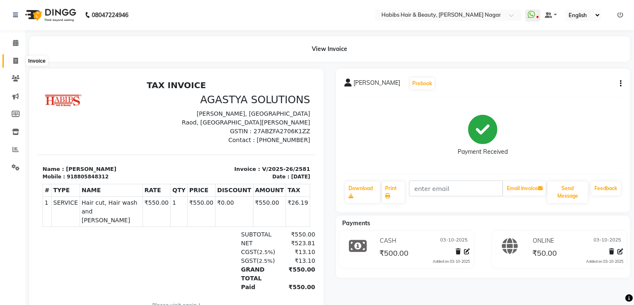
click at [17, 63] on icon at bounding box center [15, 61] width 5 height 6
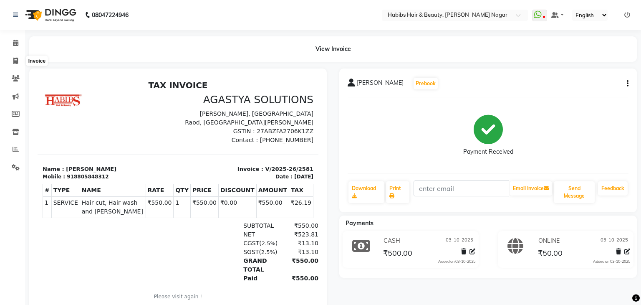
select select "service"
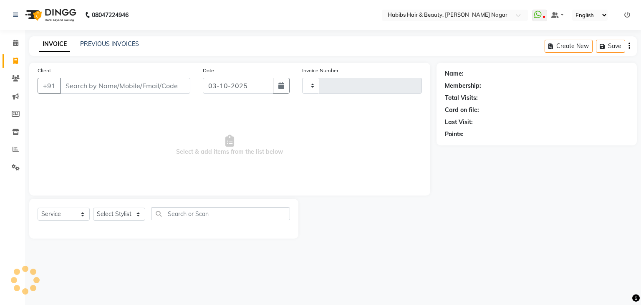
type input "2582"
select select "3714"
click at [83, 88] on input "Client" at bounding box center [125, 86] width 130 height 16
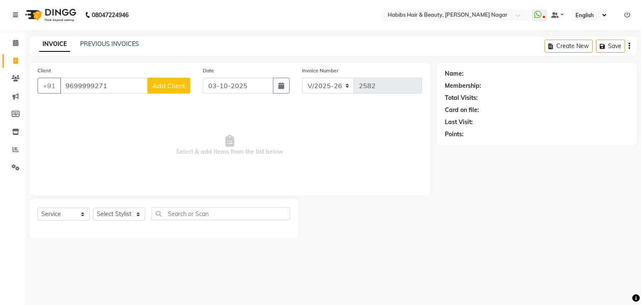
type input "9699999271"
click at [163, 88] on span "Add Client" at bounding box center [168, 85] width 33 height 8
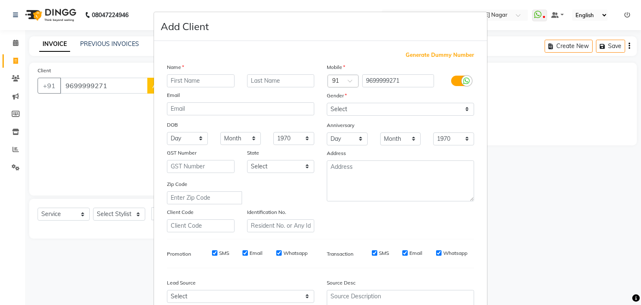
click at [170, 84] on input "text" at bounding box center [201, 80] width 68 height 13
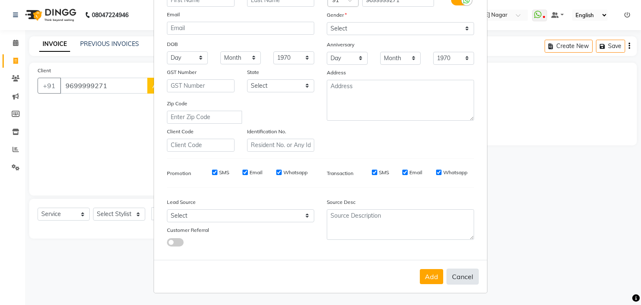
click at [453, 277] on button "Cancel" at bounding box center [462, 276] width 32 height 16
select select
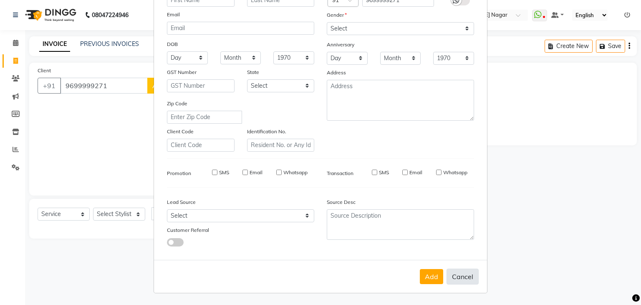
select select
checkbox input "false"
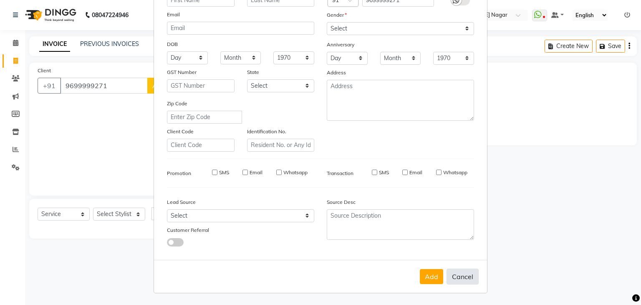
checkbox input "false"
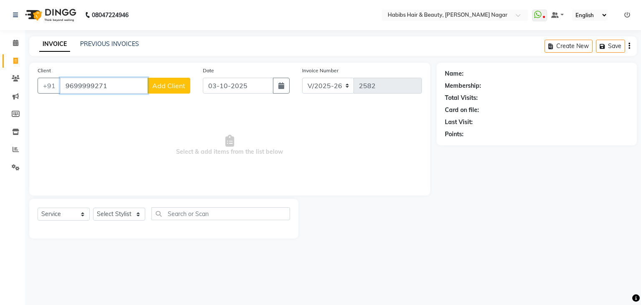
click at [102, 87] on input "9699999271" at bounding box center [104, 86] width 88 height 16
click at [107, 87] on input "9699999271" at bounding box center [104, 86] width 88 height 16
type input "9"
type input "7697771381"
click at [149, 80] on button "Add Client" at bounding box center [168, 86] width 43 height 16
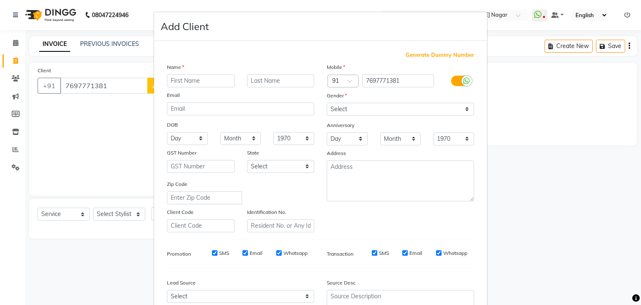
click at [176, 81] on input "text" at bounding box center [201, 80] width 68 height 13
type input "SUNIL"
click at [360, 111] on select "Select Male Female Other Prefer Not To Say" at bounding box center [400, 109] width 147 height 13
select select "male"
click at [327, 103] on select "Select Male Female Other Prefer Not To Say" at bounding box center [400, 109] width 147 height 13
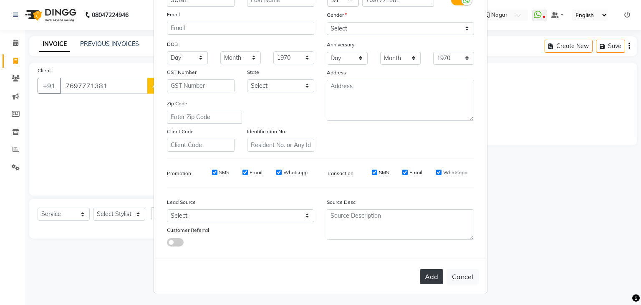
click at [425, 271] on button "Add" at bounding box center [431, 276] width 23 height 15
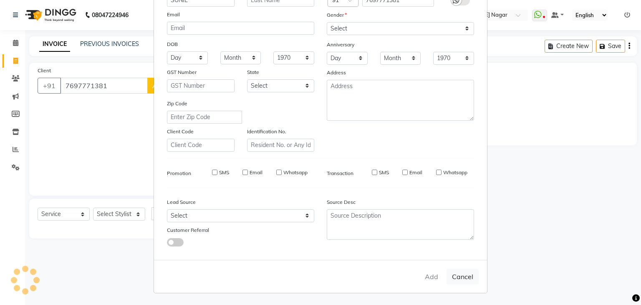
select select
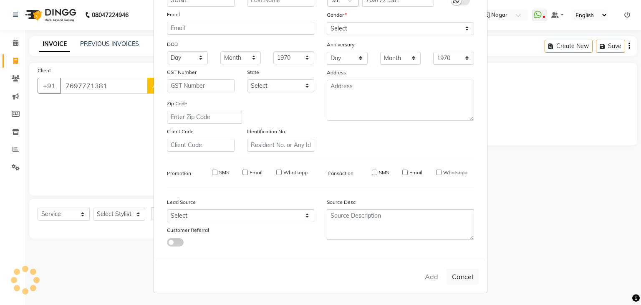
select select
checkbox input "false"
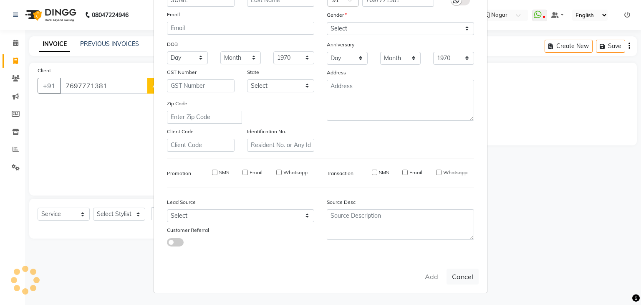
checkbox input "false"
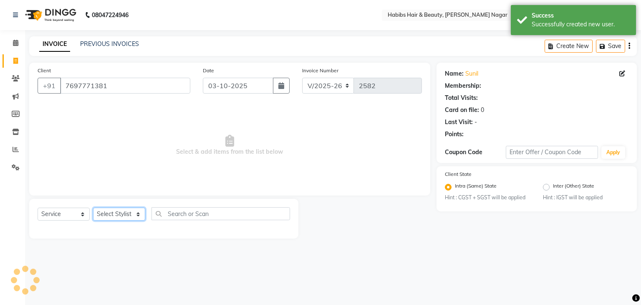
click at [106, 209] on select "Select Stylist Admin [PERSON_NAME] [PERSON_NAME] [PERSON_NAME] [PERSON_NAME]" at bounding box center [119, 213] width 52 height 13
select select "31656"
click at [93, 208] on select "Select Stylist Admin [PERSON_NAME] [PERSON_NAME] [PERSON_NAME] [PERSON_NAME]" at bounding box center [119, 213] width 52 height 13
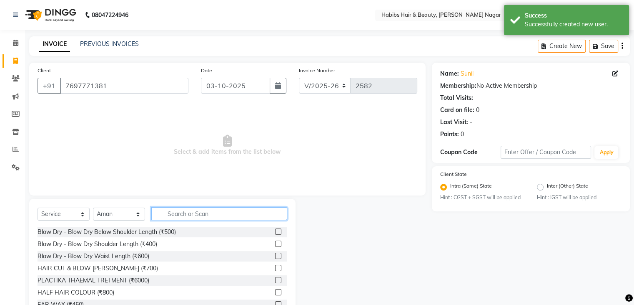
click at [207, 214] on input "text" at bounding box center [219, 213] width 136 height 13
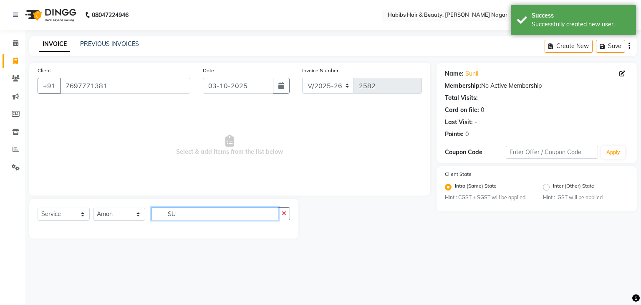
type input "S"
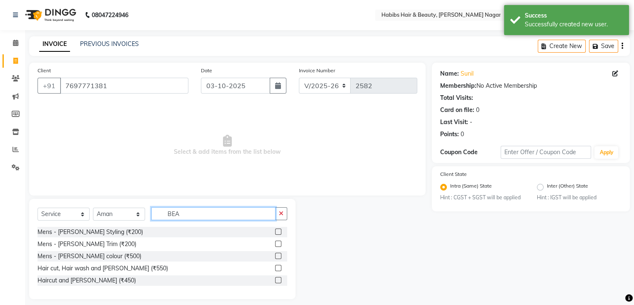
scroll to position [7, 0]
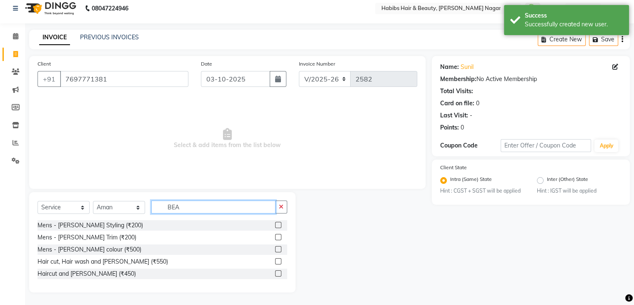
type input "BEA"
click at [280, 224] on label at bounding box center [278, 225] width 6 height 6
click at [280, 224] on input "checkbox" at bounding box center [277, 224] width 5 height 5
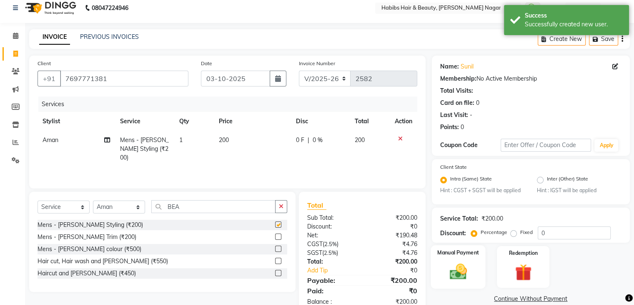
checkbox input "false"
click at [451, 274] on img at bounding box center [458, 272] width 28 height 20
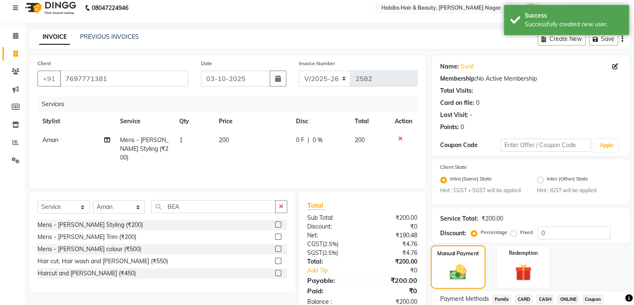
scroll to position [74, 0]
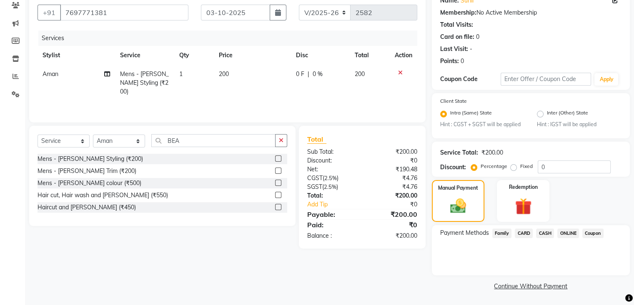
click at [542, 233] on span "CASH" at bounding box center [545, 233] width 18 height 10
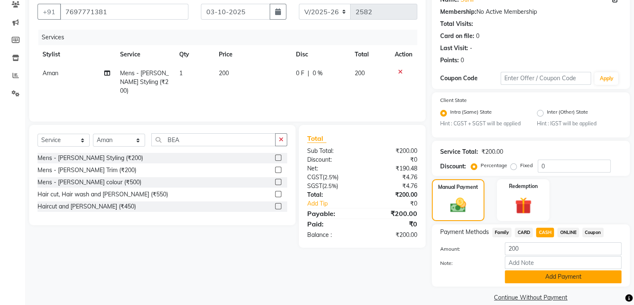
click at [545, 282] on button "Add Payment" at bounding box center [563, 276] width 117 height 13
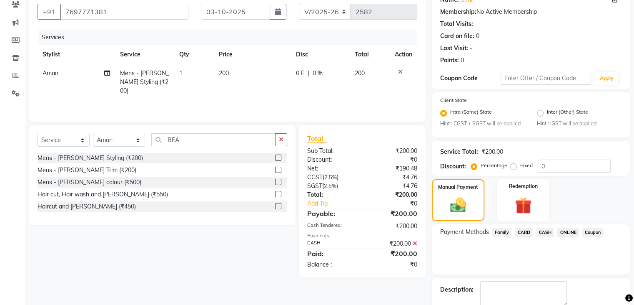
scroll to position [121, 0]
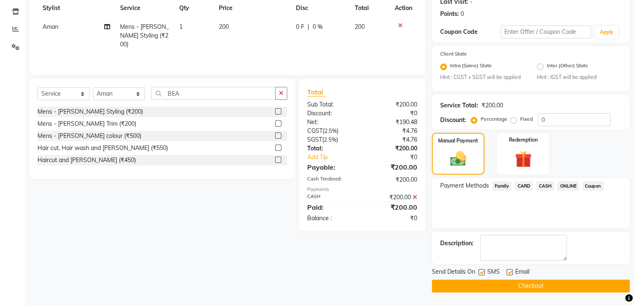
click at [543, 284] on button "Checkout" at bounding box center [531, 285] width 198 height 13
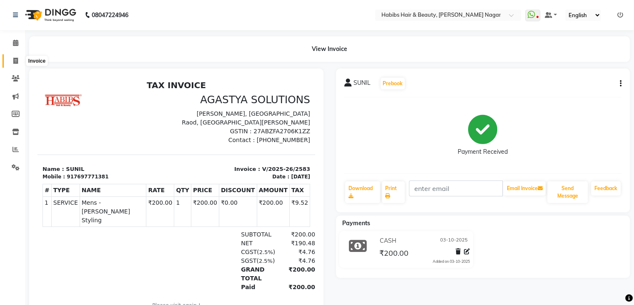
click at [14, 58] on icon at bounding box center [15, 61] width 5 height 6
select select "service"
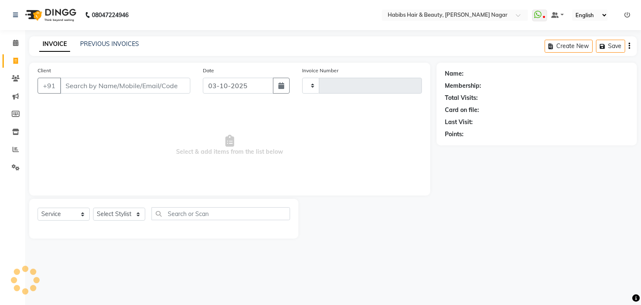
type input "2584"
select select "3714"
click at [122, 88] on input "Client" at bounding box center [125, 86] width 130 height 16
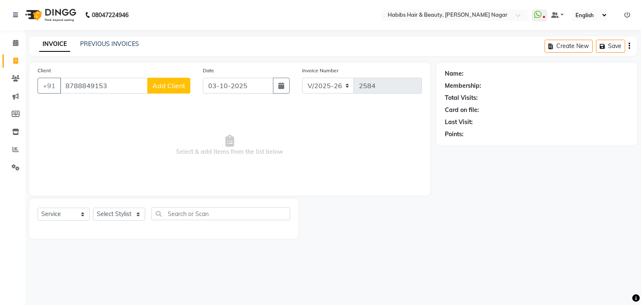
type input "8788849153"
click at [169, 83] on span "Add Client" at bounding box center [168, 85] width 33 height 8
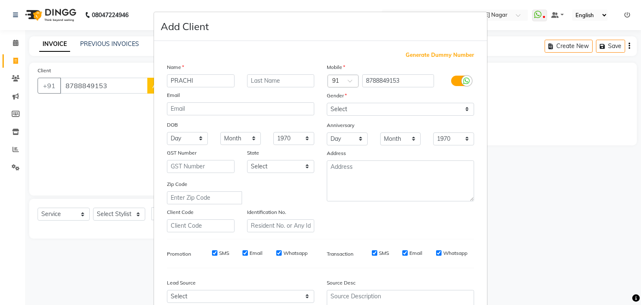
type input "PRACHI"
click at [268, 81] on input "text" at bounding box center [281, 80] width 68 height 13
type input "MOSKEY"
click at [356, 112] on select "Select Male Female Other Prefer Not To Say" at bounding box center [400, 109] width 147 height 13
select select "female"
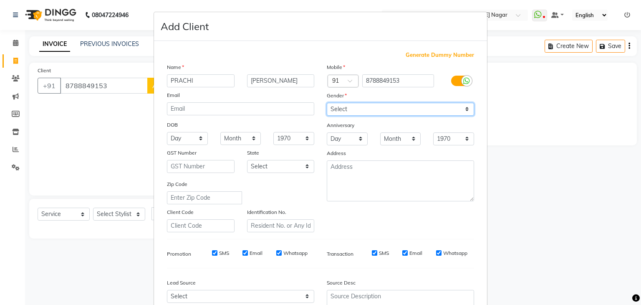
click at [327, 103] on select "Select Male Female Other Prefer Not To Say" at bounding box center [400, 109] width 147 height 13
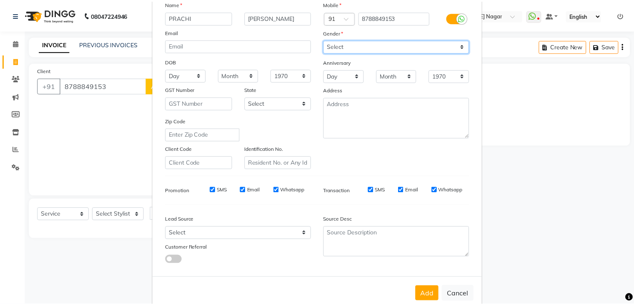
scroll to position [85, 0]
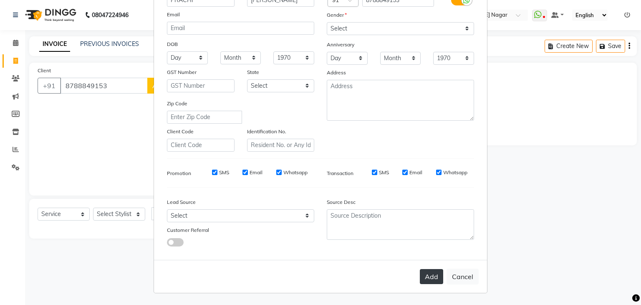
click at [427, 282] on button "Add" at bounding box center [431, 276] width 23 height 15
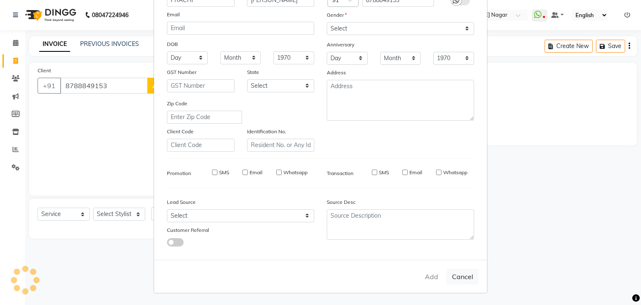
select select
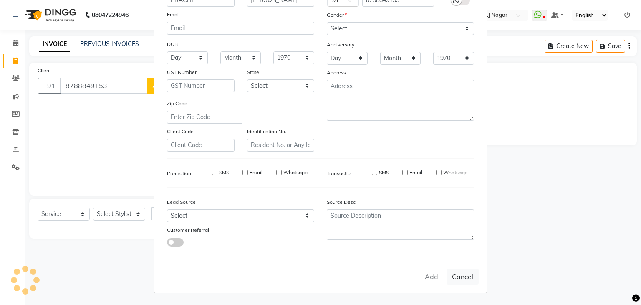
select select
checkbox input "false"
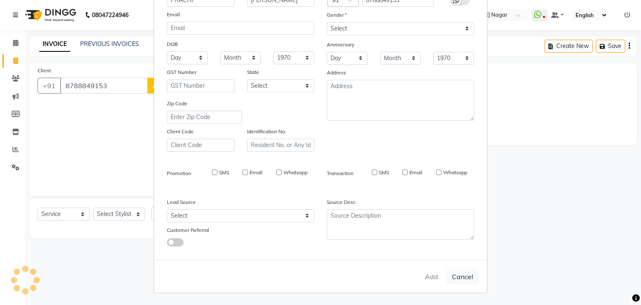
checkbox input "false"
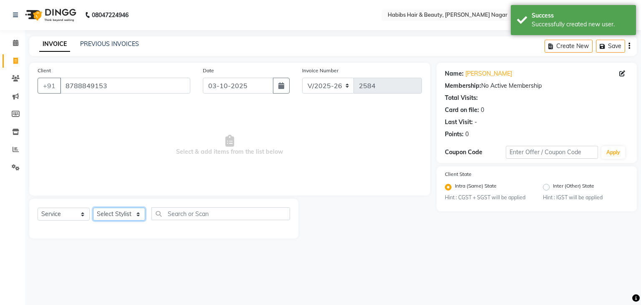
click at [132, 213] on select "Select Stylist Admin [PERSON_NAME] [PERSON_NAME] [PERSON_NAME] [PERSON_NAME]" at bounding box center [119, 213] width 52 height 13
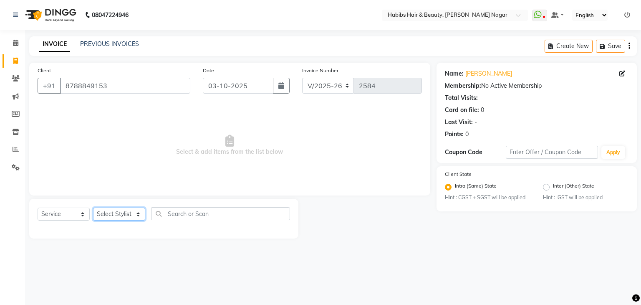
select select "63156"
click at [93, 208] on select "Select Stylist Admin [PERSON_NAME] [PERSON_NAME] [PERSON_NAME] [PERSON_NAME]" at bounding box center [119, 213] width 52 height 13
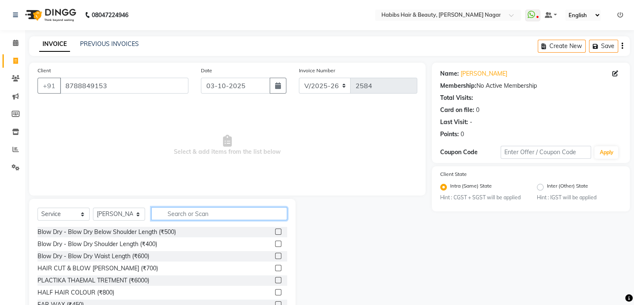
click at [196, 214] on input "text" at bounding box center [219, 213] width 136 height 13
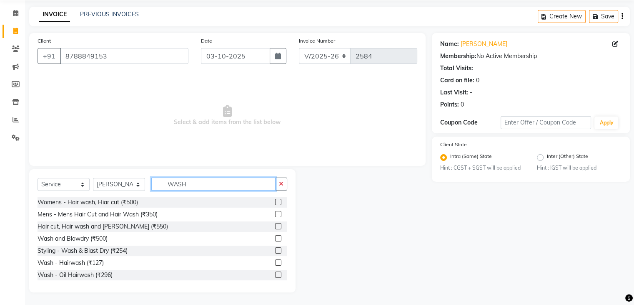
scroll to position [25, 0]
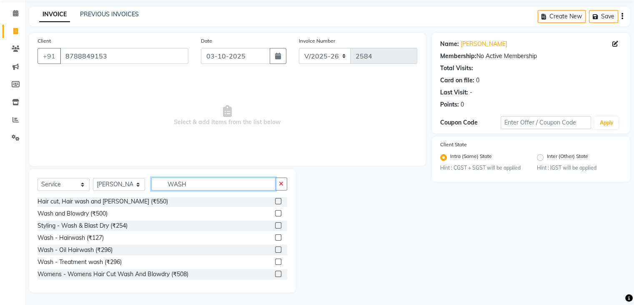
type input "WASH"
click at [275, 234] on label at bounding box center [278, 237] width 6 height 6
click at [275, 235] on input "checkbox" at bounding box center [277, 237] width 5 height 5
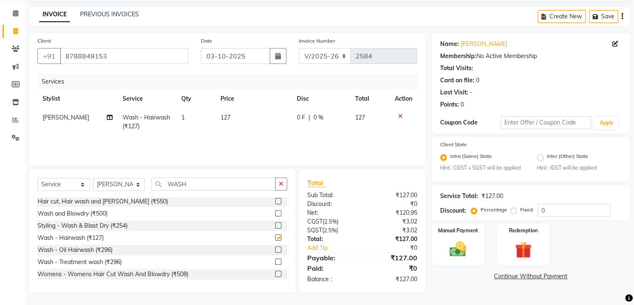
checkbox input "false"
click at [234, 121] on td "127" at bounding box center [254, 122] width 76 height 28
select select "63156"
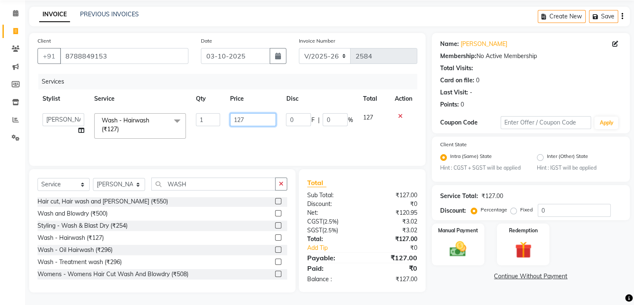
click at [234, 121] on input "127" at bounding box center [253, 119] width 46 height 13
type input "400"
click at [242, 203] on div "Hair cut, Hair wash and [PERSON_NAME] (₹550)" at bounding box center [163, 201] width 250 height 10
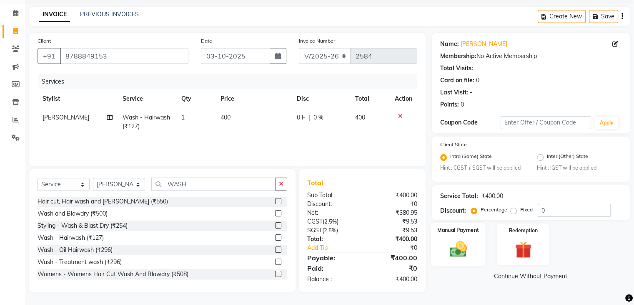
click at [470, 250] on img at bounding box center [458, 249] width 28 height 20
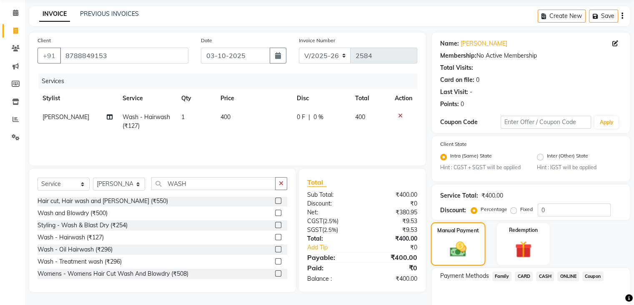
scroll to position [74, 0]
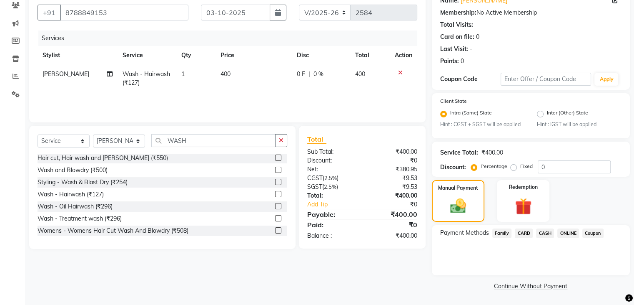
click at [559, 232] on span "ONLINE" at bounding box center [569, 233] width 22 height 10
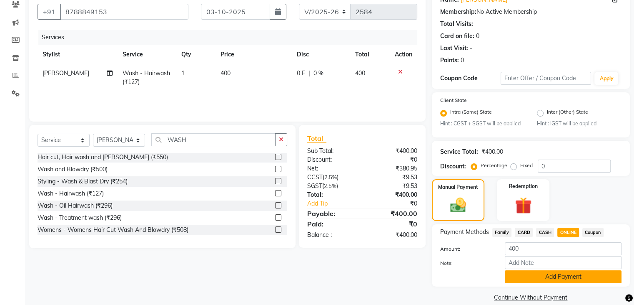
click at [554, 279] on button "Add Payment" at bounding box center [563, 276] width 117 height 13
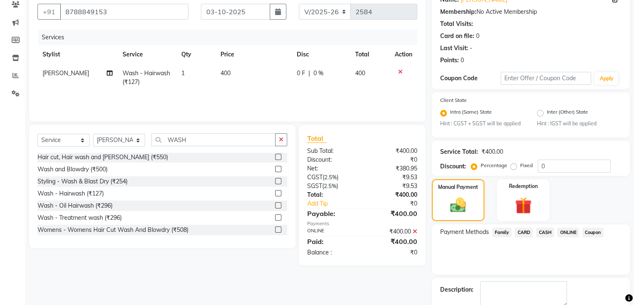
scroll to position [121, 0]
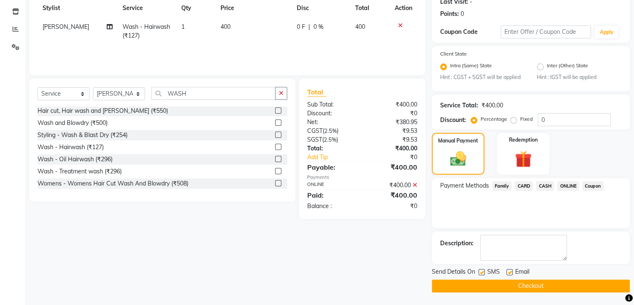
click at [553, 281] on button "Checkout" at bounding box center [531, 285] width 198 height 13
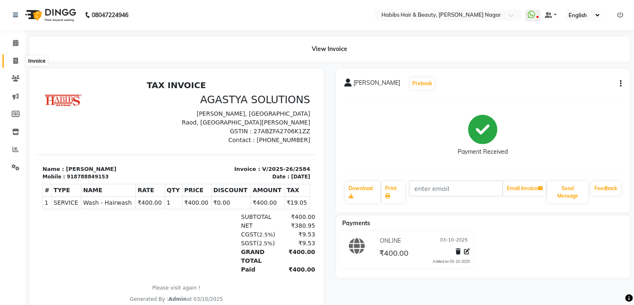
click at [15, 62] on icon at bounding box center [15, 61] width 5 height 6
select select "service"
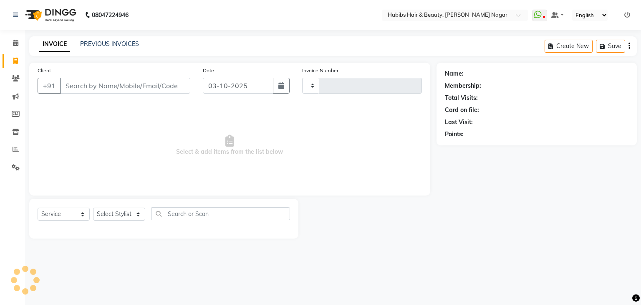
type input "2585"
select select "3714"
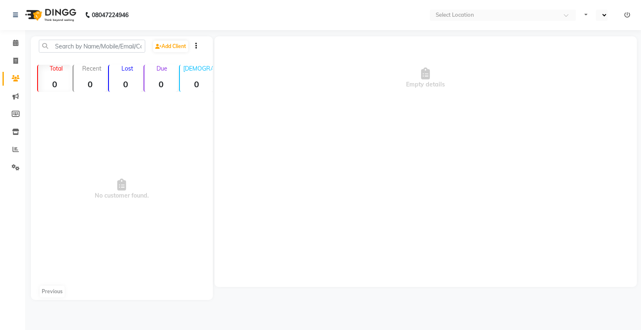
select select "en"
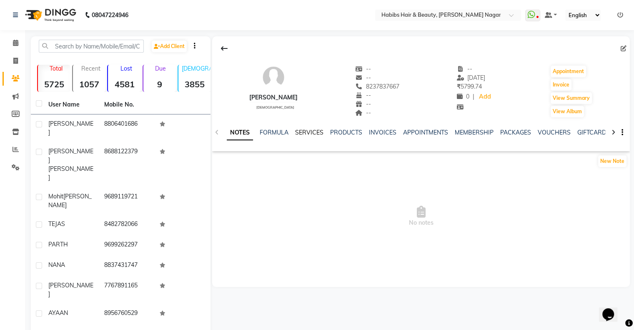
click at [301, 133] on link "SERVICES" at bounding box center [309, 132] width 28 height 8
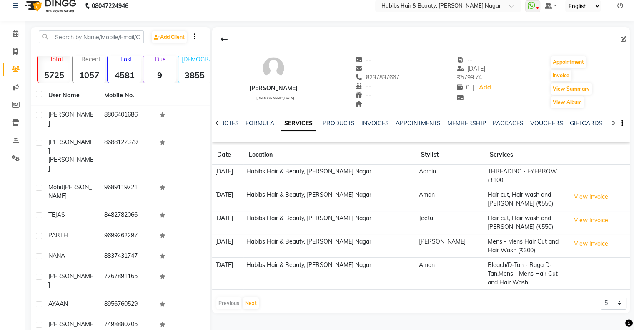
scroll to position [8, 0]
click at [214, 121] on div at bounding box center [217, 123] width 10 height 16
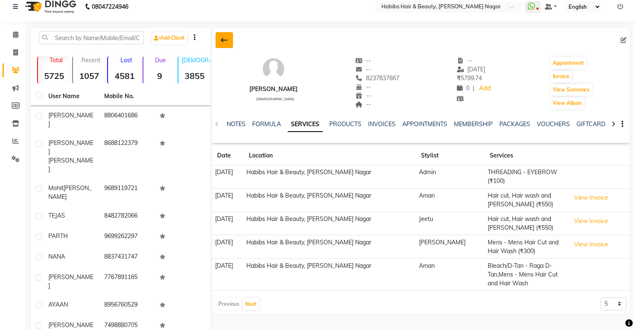
click at [222, 41] on icon at bounding box center [224, 40] width 7 height 7
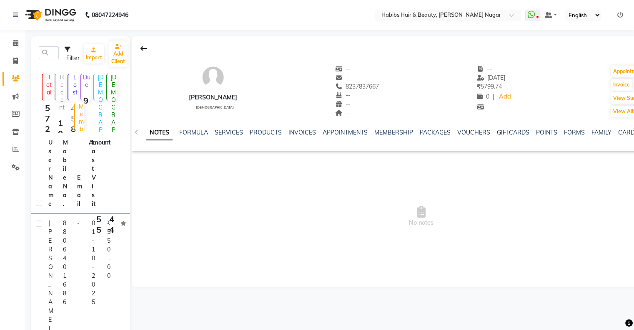
click at [175, 199] on span "No notes" at bounding box center [421, 215] width 579 height 83
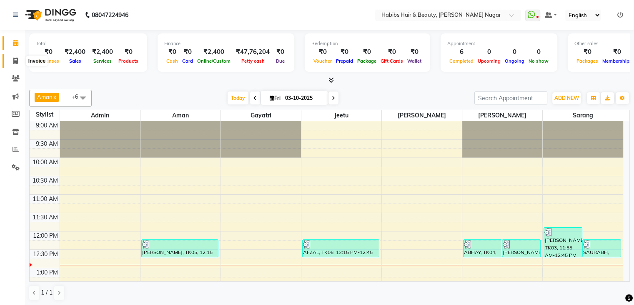
click at [18, 62] on span at bounding box center [15, 61] width 15 height 10
select select "service"
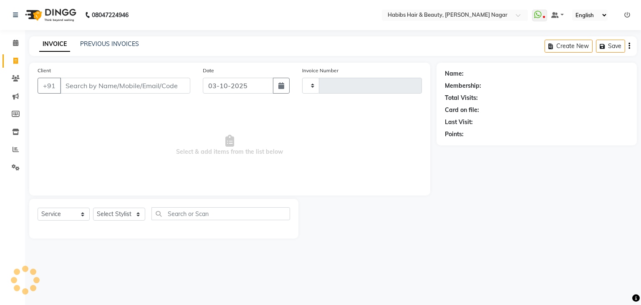
type input "2579"
select select "3714"
click at [84, 84] on input "Client" at bounding box center [125, 86] width 130 height 16
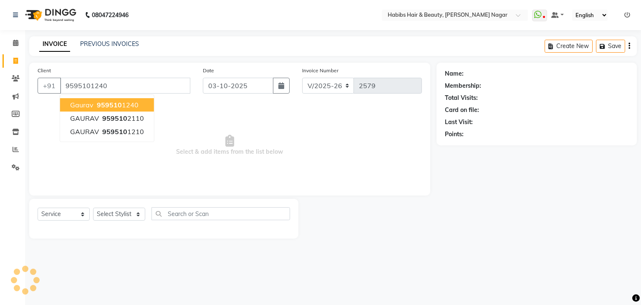
type input "9595101240"
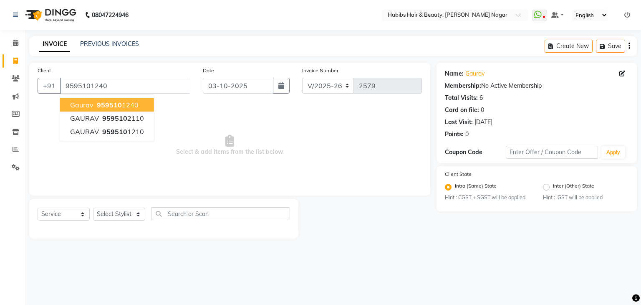
click at [109, 101] on span "959510" at bounding box center [109, 105] width 25 height 8
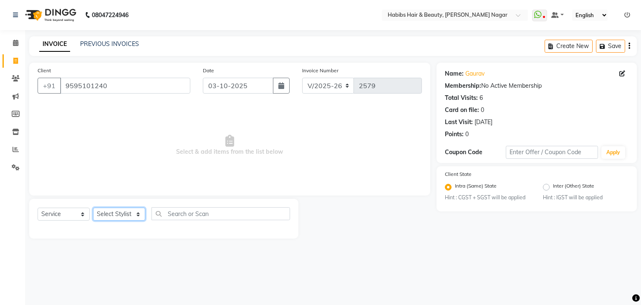
click at [131, 218] on select "Select Stylist Admin [PERSON_NAME] [PERSON_NAME] [PERSON_NAME] [PERSON_NAME]" at bounding box center [119, 213] width 52 height 13
select select "17876"
click at [93, 208] on select "Select Stylist Admin [PERSON_NAME] [PERSON_NAME] [PERSON_NAME] [PERSON_NAME]" at bounding box center [119, 213] width 52 height 13
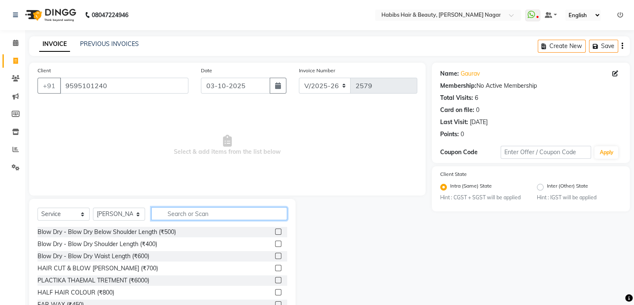
drag, startPoint x: 182, startPoint y: 210, endPoint x: 178, endPoint y: 213, distance: 5.2
click at [178, 213] on input "text" at bounding box center [219, 213] width 136 height 13
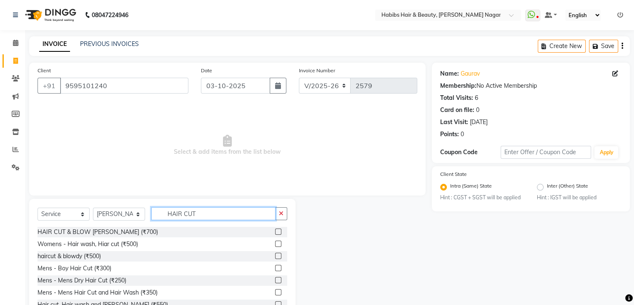
scroll to position [30, 0]
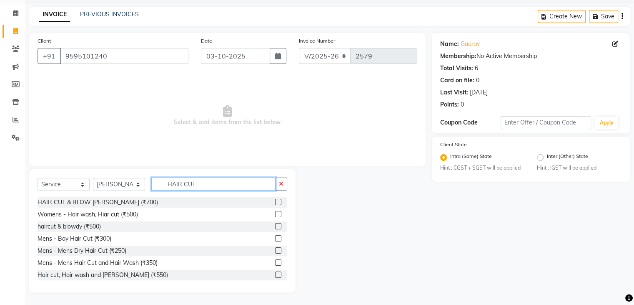
type input "HAIR CUT"
click at [275, 274] on label at bounding box center [278, 274] width 6 height 6
click at [275, 274] on input "checkbox" at bounding box center [277, 274] width 5 height 5
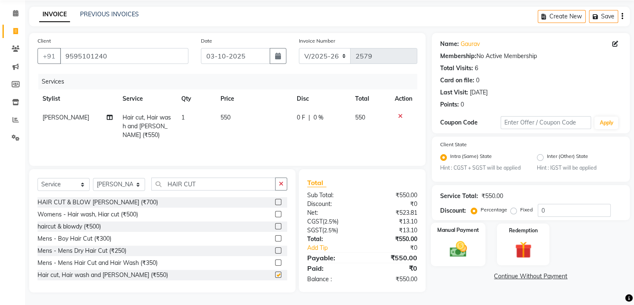
checkbox input "false"
click at [459, 249] on img at bounding box center [458, 249] width 28 height 20
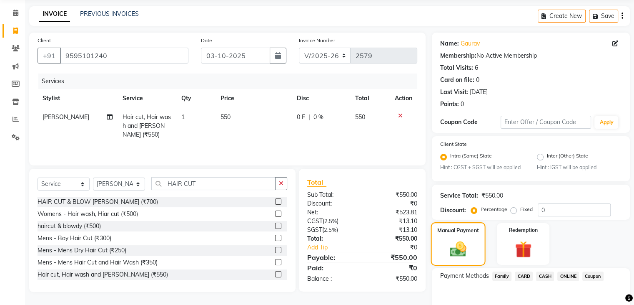
scroll to position [74, 0]
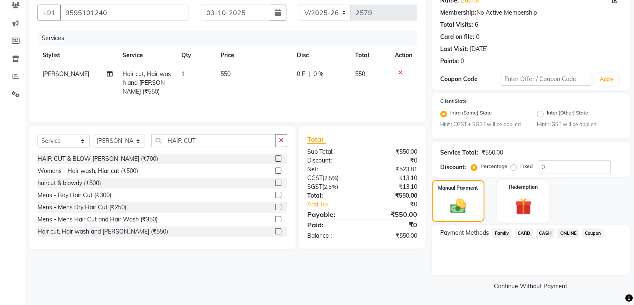
click at [544, 233] on span "CASH" at bounding box center [545, 233] width 18 height 10
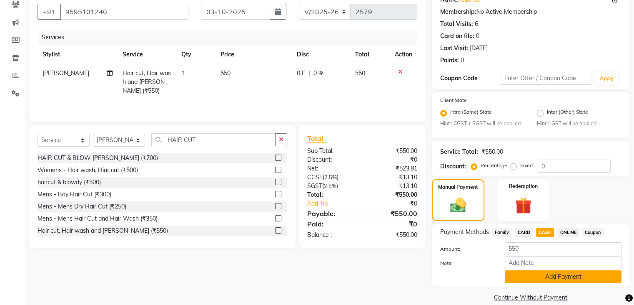
click at [541, 277] on button "Add Payment" at bounding box center [563, 276] width 117 height 13
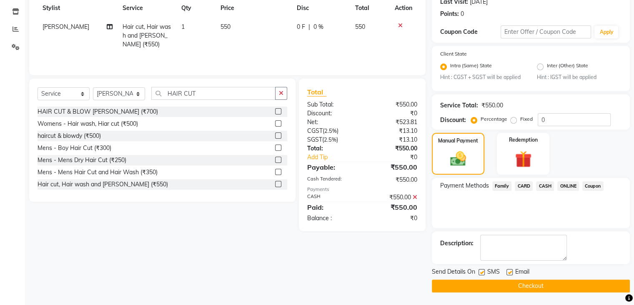
scroll to position [120, 0]
click at [539, 290] on button "Checkout" at bounding box center [531, 285] width 198 height 13
